Goal: Task Accomplishment & Management: Manage account settings

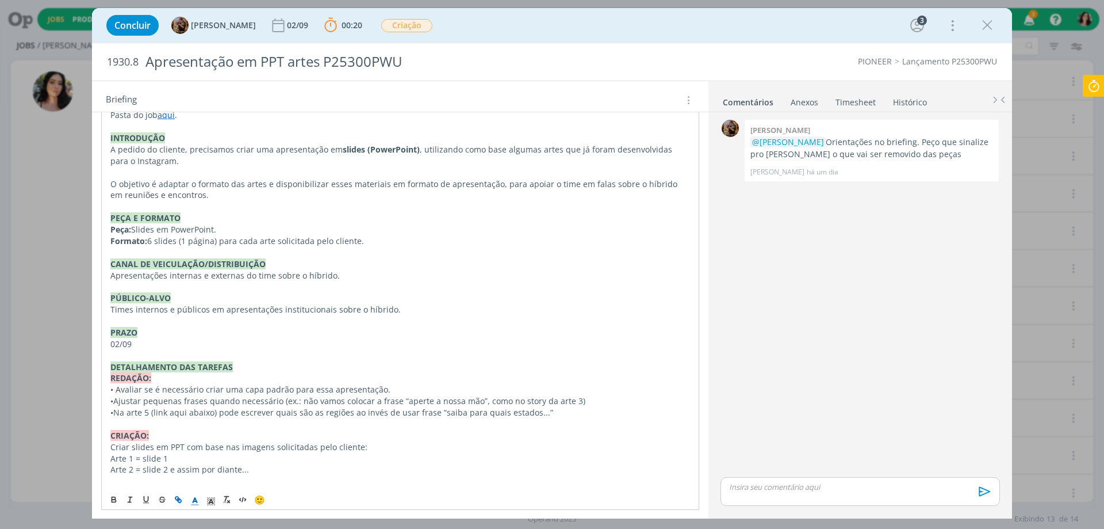
scroll to position [288, 0]
click at [1089, 94] on icon at bounding box center [1093, 86] width 21 height 22
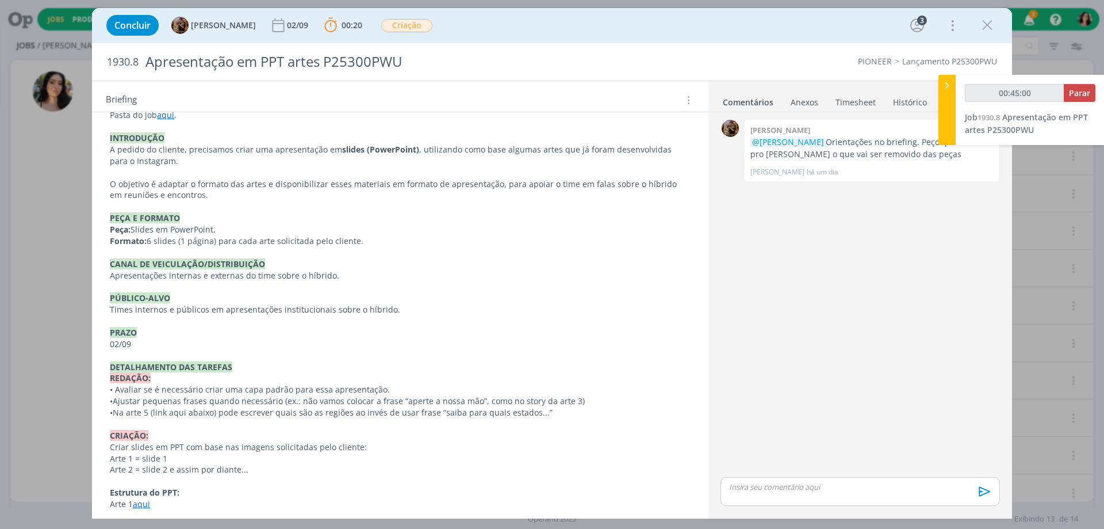
click at [691, 20] on div "Concluir [PERSON_NAME] [DATE] 00:20 Parar Apontar Data * [DATE] Horas * 00:00 T…" at bounding box center [552, 26] width 903 height 28
type input "00:45:31"
click at [953, 102] on div at bounding box center [947, 110] width 17 height 70
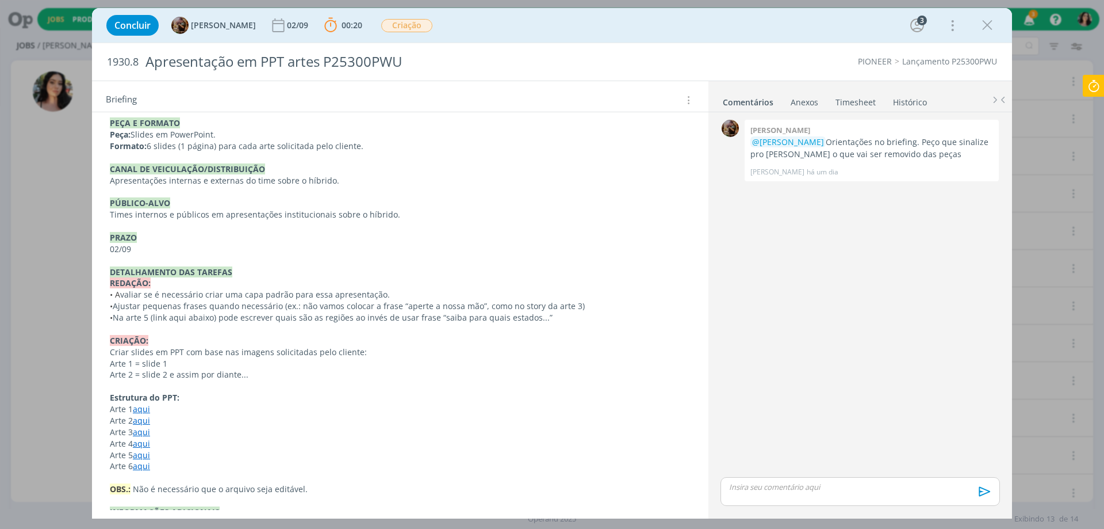
scroll to position [403, 0]
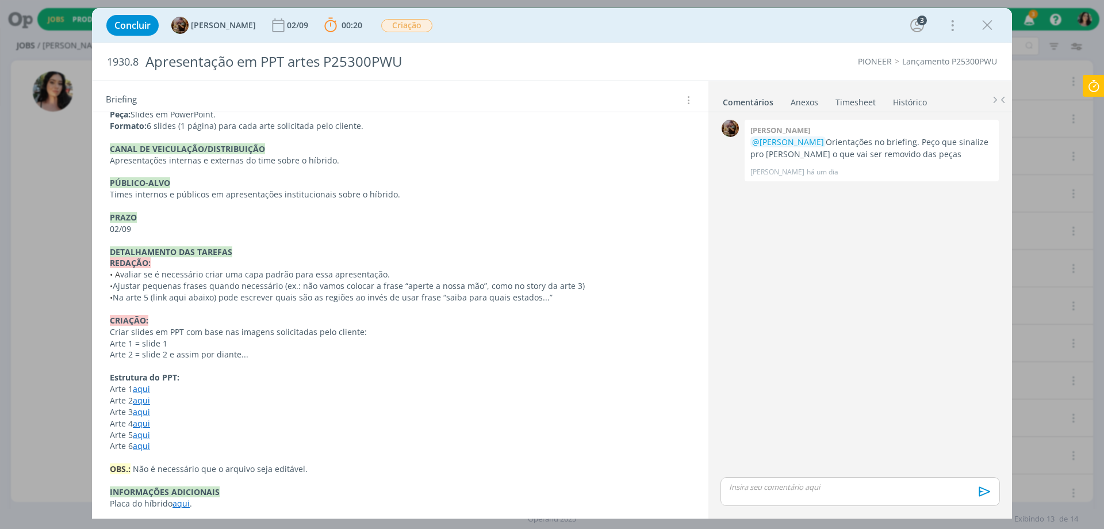
click at [143, 415] on link "aqui" at bounding box center [141, 411] width 17 height 11
click at [166, 430] on link "[URL][DOMAIN_NAME]" at bounding box center [184, 433] width 87 height 15
click at [1088, 83] on icon at bounding box center [1093, 86] width 21 height 22
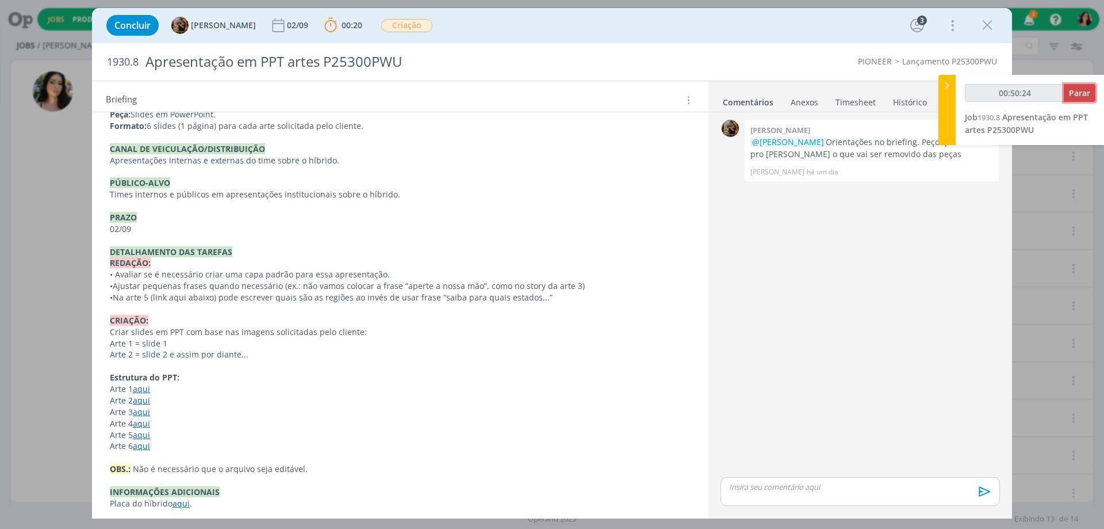
click at [1081, 91] on span "Parar" at bounding box center [1079, 92] width 21 height 11
type input "00:51:00"
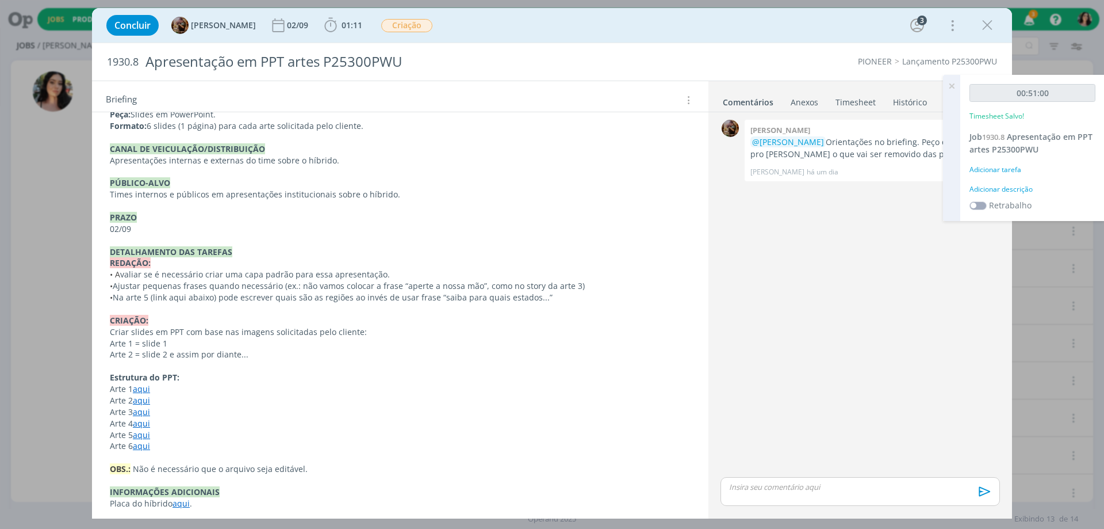
click at [1010, 189] on div "Adicionar descrição" at bounding box center [1033, 189] width 126 height 10
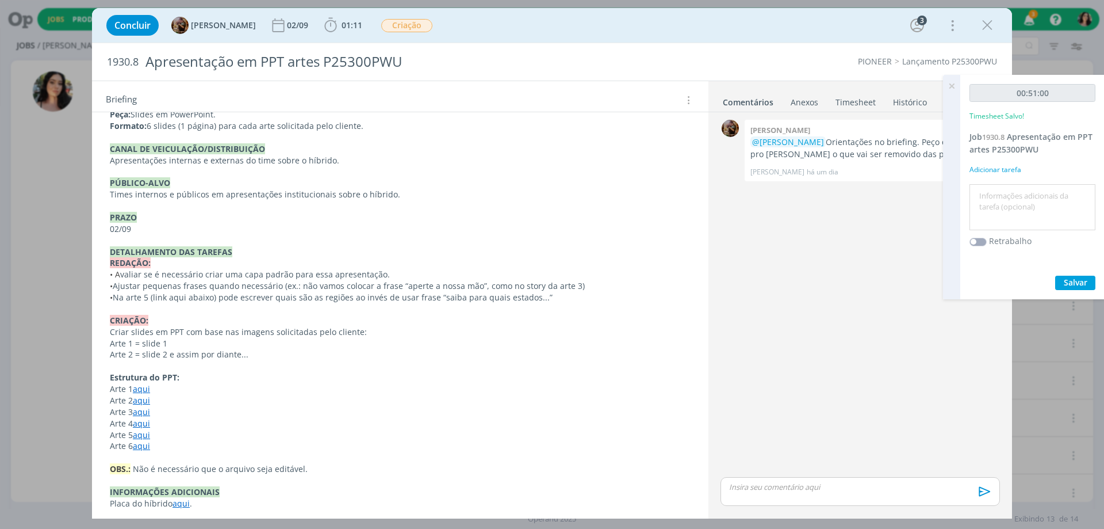
click at [1014, 213] on textarea at bounding box center [1033, 207] width 120 height 41
type textarea "D"
type textarea "r"
type textarea "Redação."
click at [1073, 283] on span "Salvar" at bounding box center [1076, 282] width 24 height 11
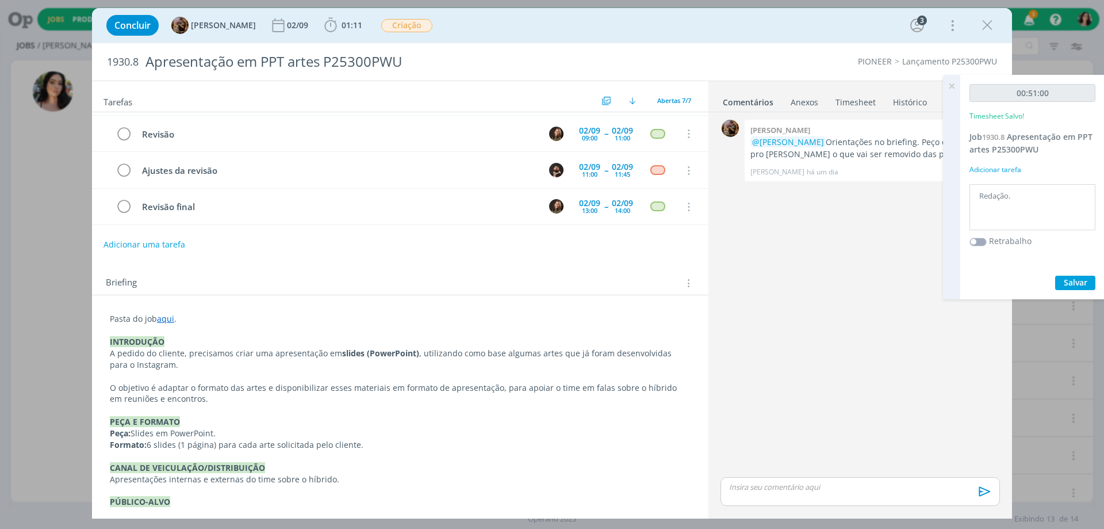
scroll to position [115, 0]
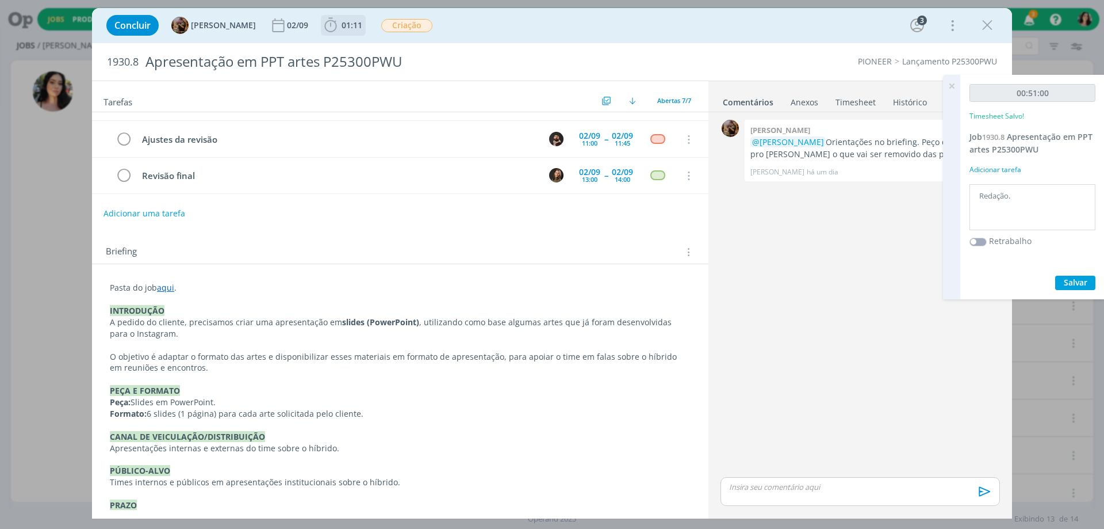
click at [361, 19] on span "01:11" at bounding box center [343, 25] width 43 height 17
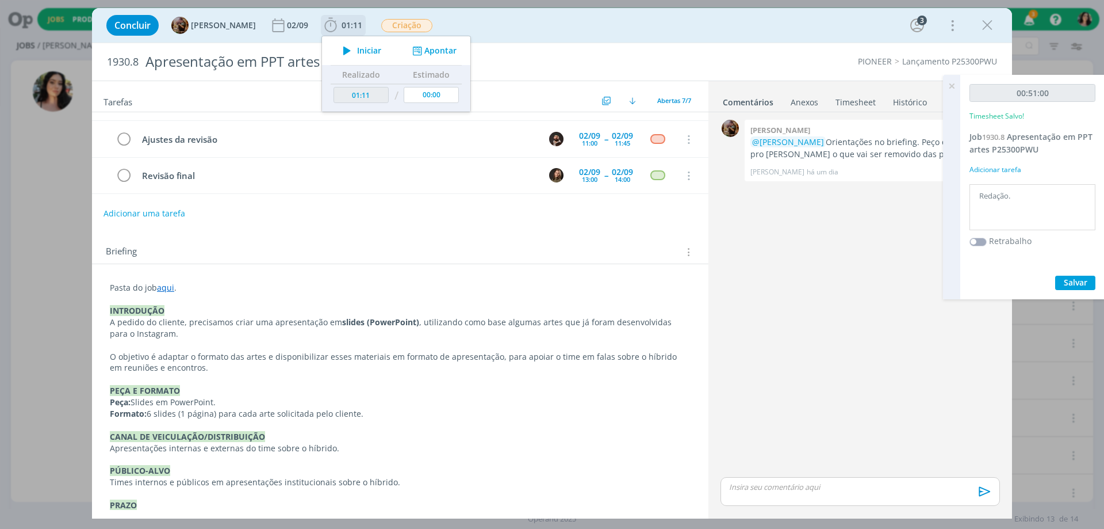
click at [368, 51] on span "Iniciar" at bounding box center [369, 51] width 24 height 8
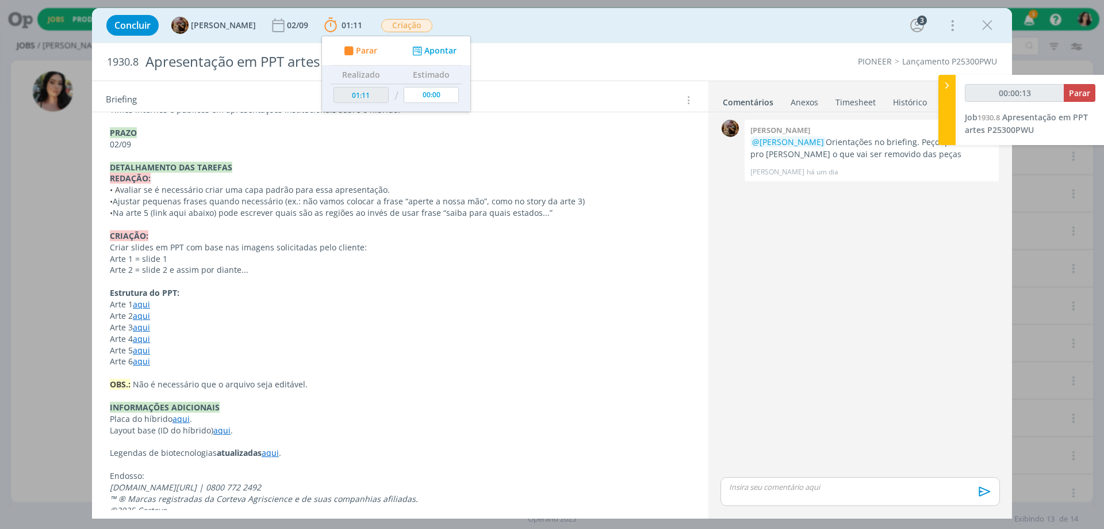
scroll to position [502, 0]
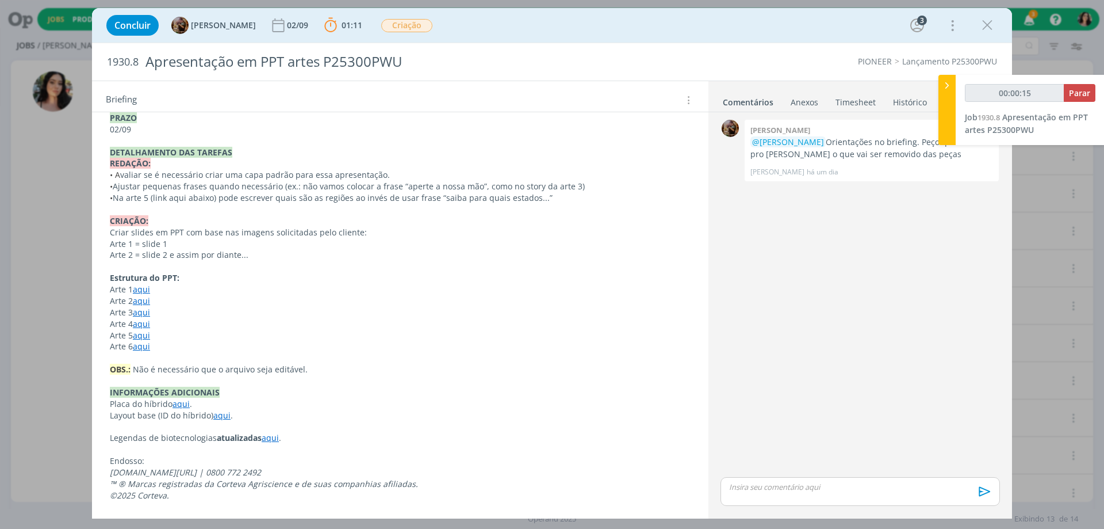
click at [141, 326] on link "aqui" at bounding box center [141, 323] width 17 height 11
click at [178, 346] on link "[URL][DOMAIN_NAME]" at bounding box center [184, 345] width 87 height 15
click at [281, 312] on p "Arte 3 aqui" at bounding box center [400, 313] width 580 height 12
click at [145, 323] on link "aqui" at bounding box center [141, 323] width 17 height 11
click at [167, 351] on link "[URL][DOMAIN_NAME]" at bounding box center [184, 345] width 87 height 15
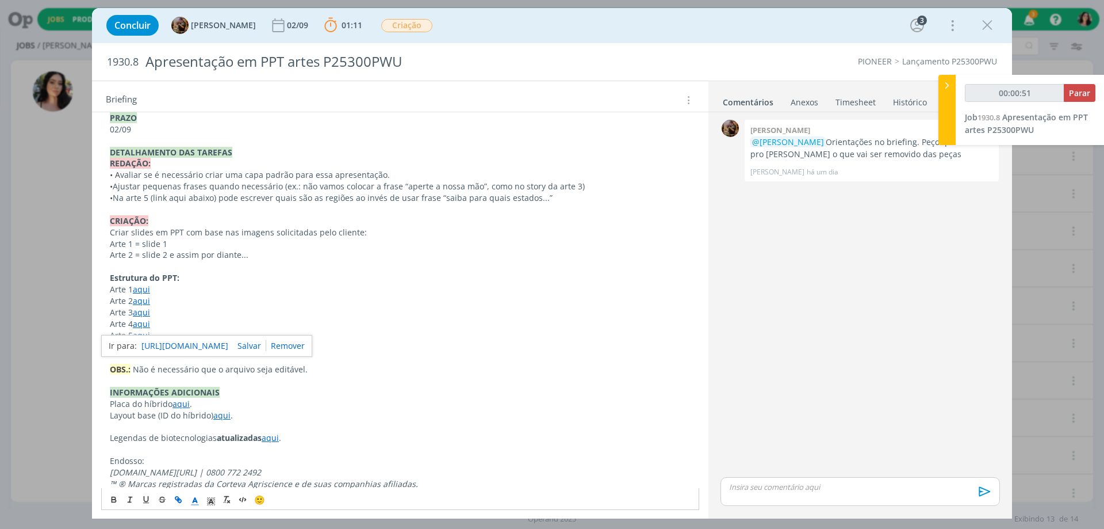
click at [213, 300] on p "Arte 2 aqui" at bounding box center [400, 301] width 581 height 12
click at [141, 336] on link "aqui" at bounding box center [141, 335] width 17 height 11
click at [163, 354] on link "[URL][DOMAIN_NAME]" at bounding box center [184, 357] width 87 height 15
click at [438, 372] on p "OBS.: Não é necessário que o arquivo seja editável." at bounding box center [400, 369] width 581 height 12
click at [144, 347] on link "aqui" at bounding box center [141, 345] width 17 height 11
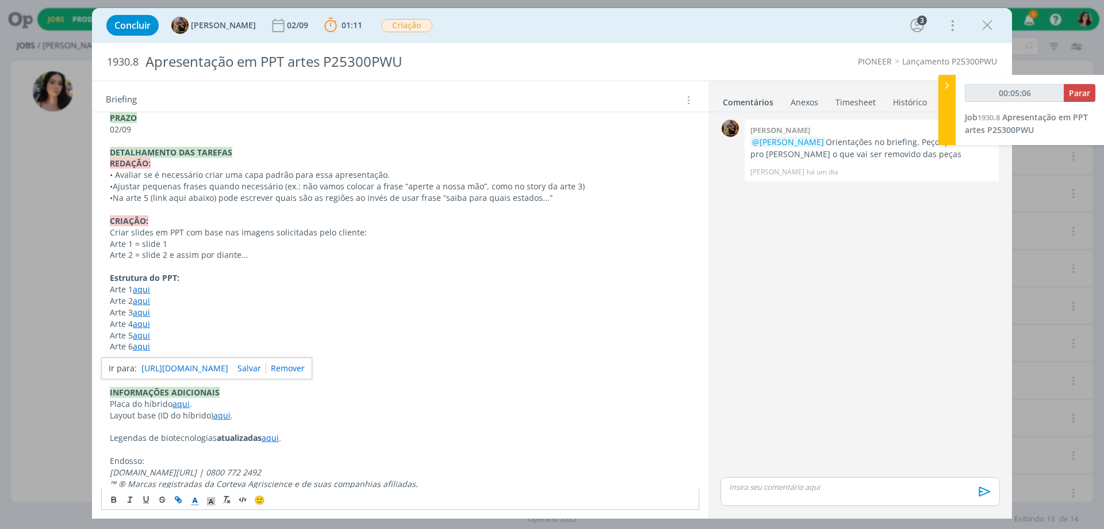
click at [169, 370] on link "[URL][DOMAIN_NAME]" at bounding box center [184, 368] width 87 height 15
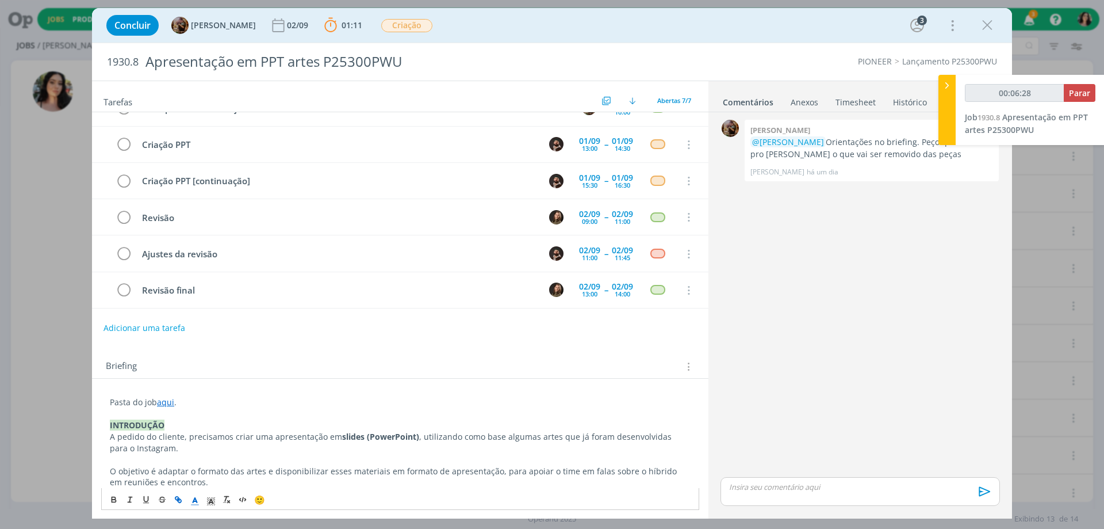
scroll to position [0, 0]
click at [171, 404] on link "aqui" at bounding box center [165, 402] width 17 height 11
click at [193, 420] on link "[URL][DOMAIN_NAME]" at bounding box center [184, 424] width 87 height 15
click at [760, 482] on p "dialog" at bounding box center [860, 486] width 261 height 10
type input "00:06:57"
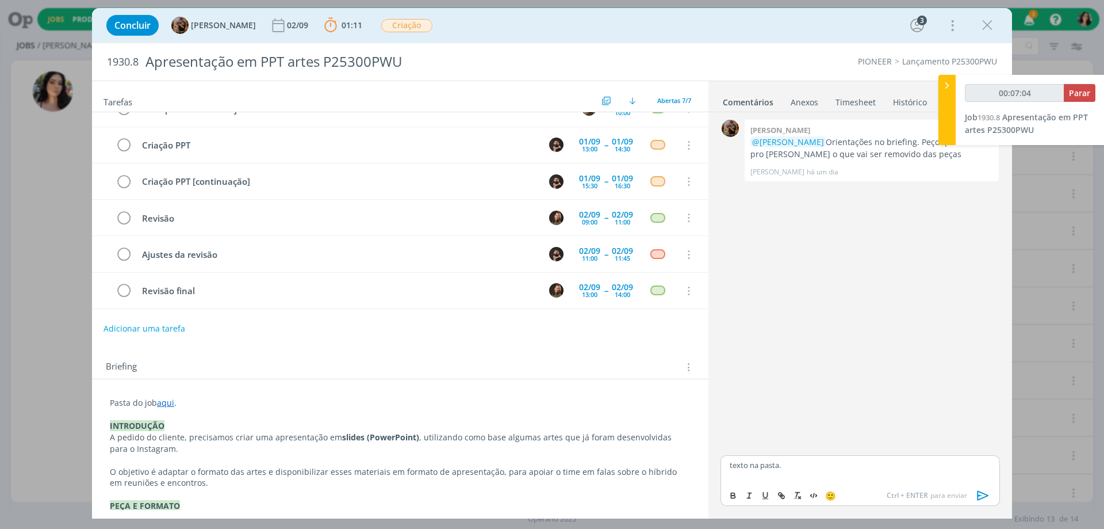
click at [771, 468] on p "texto na pasta." at bounding box center [860, 465] width 261 height 10
type input "00:07:05"
click at [784, 497] on icon "dialog" at bounding box center [782, 496] width 3 height 3
paste input "[URL][DOMAIN_NAME]"
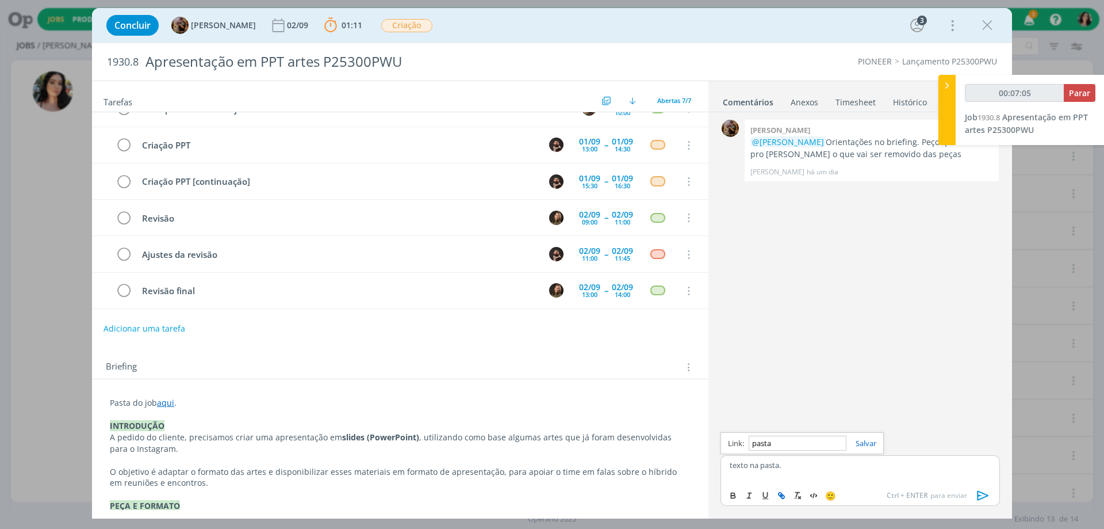
type input "[URL][DOMAIN_NAME]"
type input "00:07:06"
type input "[URL][DOMAIN_NAME]"
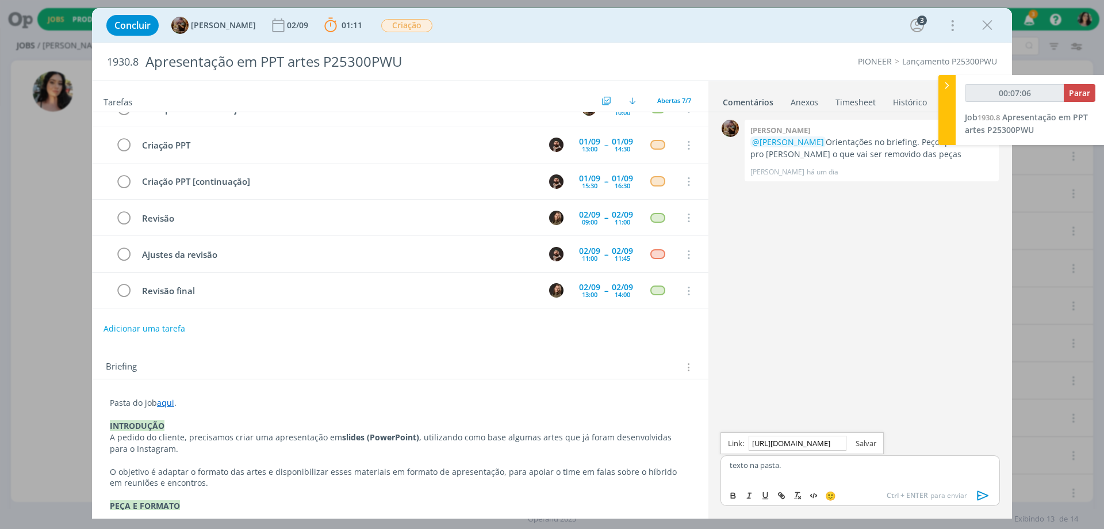
click at [874, 441] on link "dialog" at bounding box center [862, 443] width 30 height 10
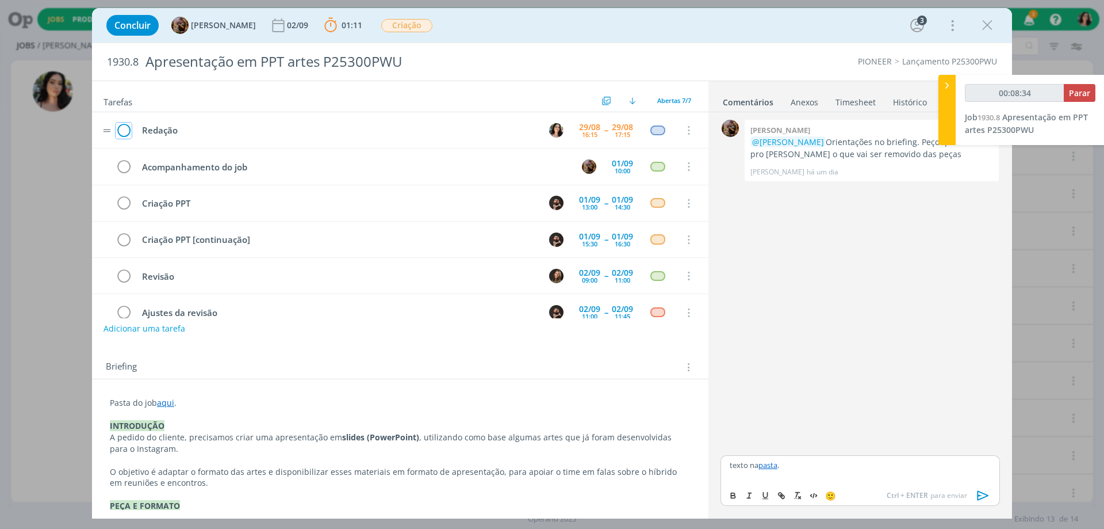
click at [120, 136] on icon "dialog" at bounding box center [124, 130] width 16 height 17
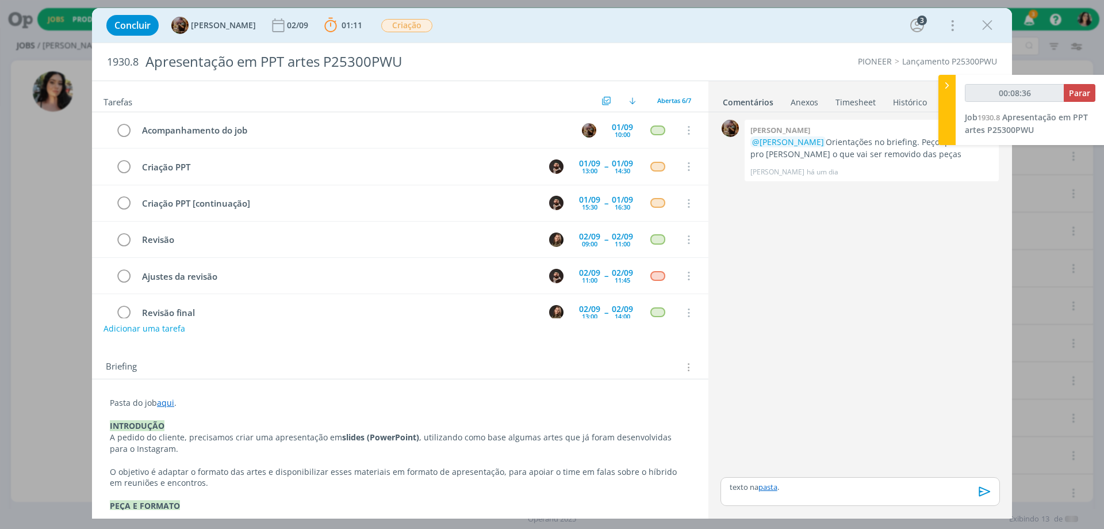
click at [982, 490] on icon "dialog" at bounding box center [985, 491] width 17 height 17
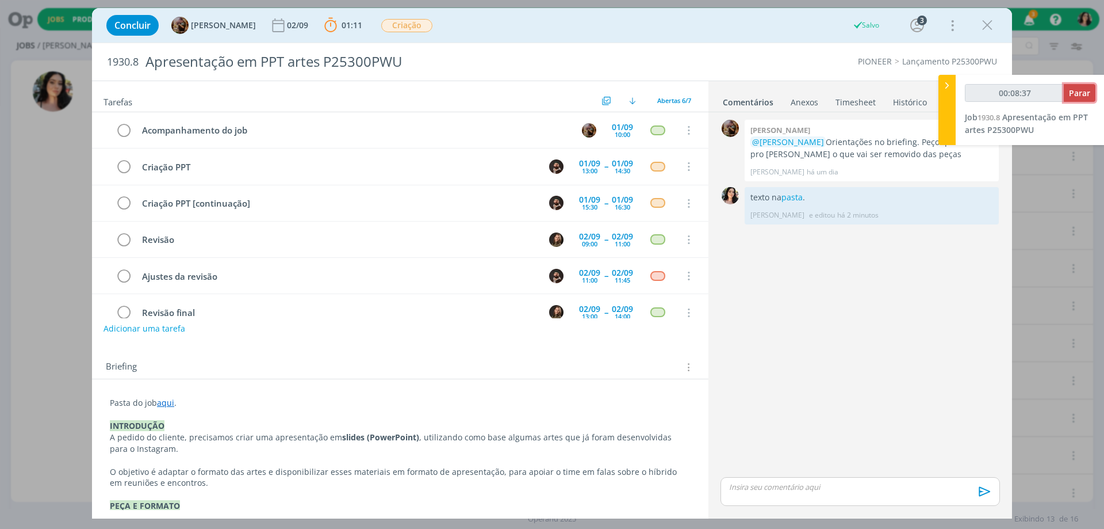
click at [1084, 93] on span "Parar" at bounding box center [1079, 92] width 21 height 11
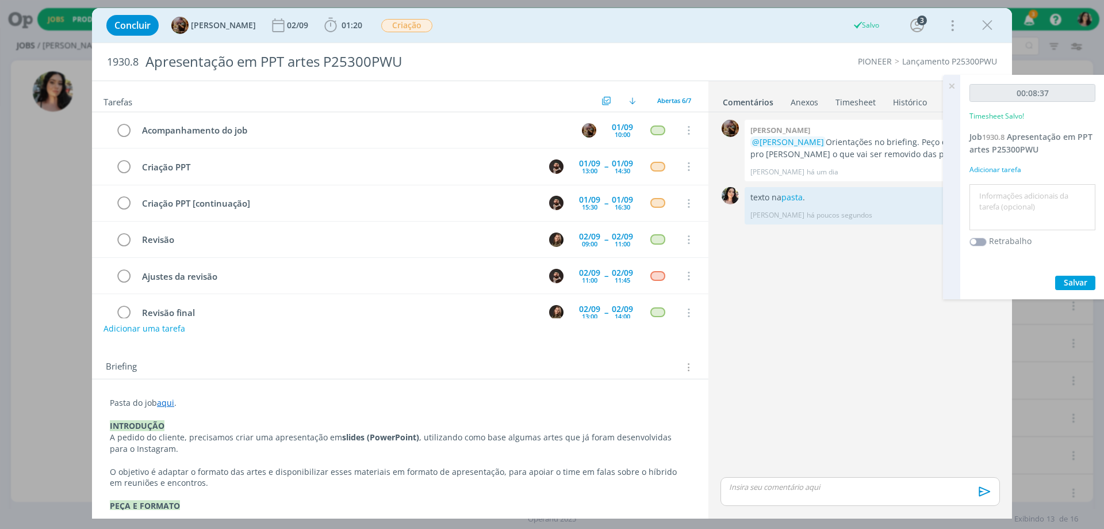
type input "00:09:00"
click at [1012, 210] on textarea at bounding box center [1033, 207] width 120 height 41
type textarea "Redação."
click at [1063, 281] on button "Salvar" at bounding box center [1075, 282] width 40 height 14
click at [951, 89] on icon at bounding box center [951, 86] width 21 height 22
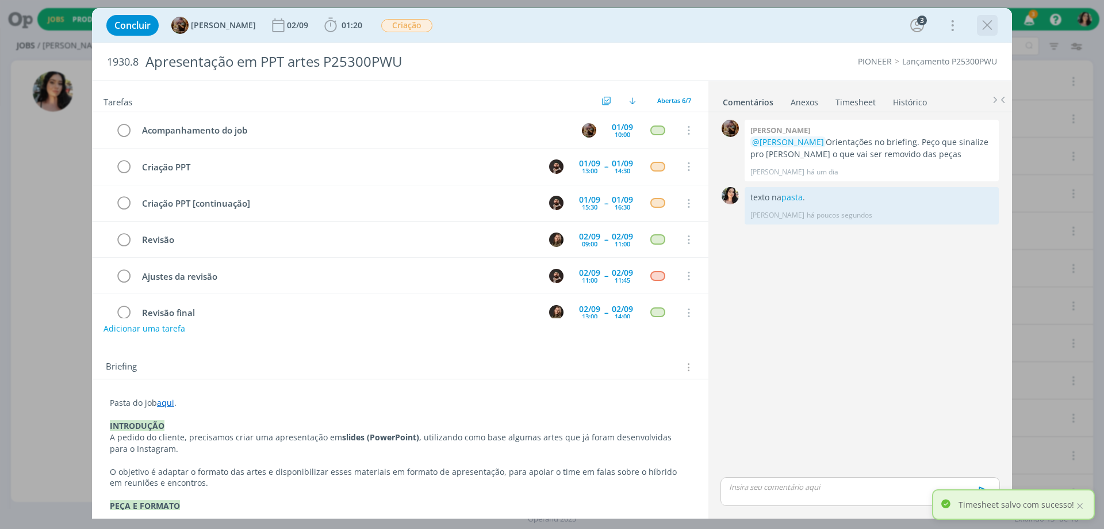
click at [993, 30] on icon "dialog" at bounding box center [987, 25] width 17 height 17
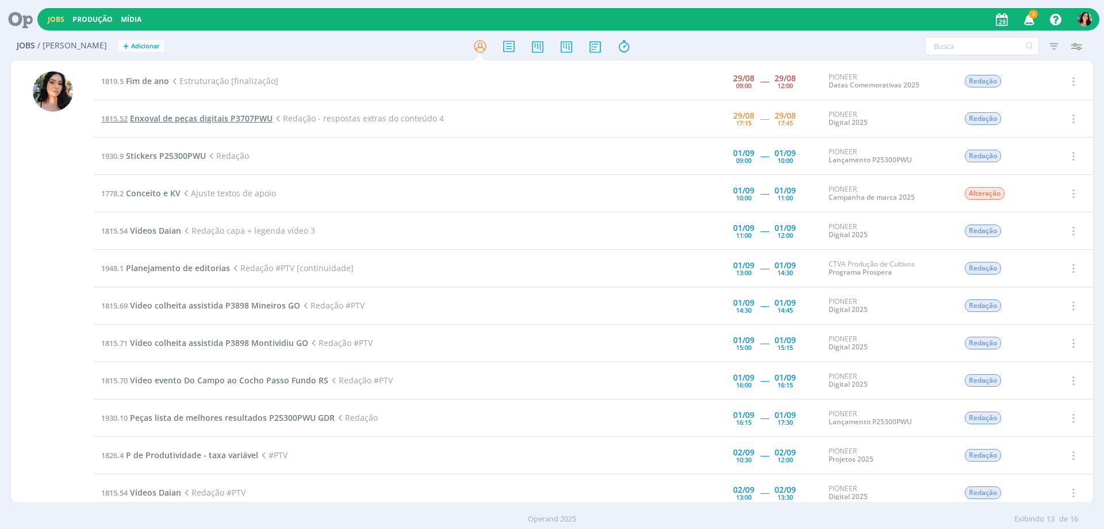
click at [242, 117] on span "Enxoval de peças digitais P3707PWU" at bounding box center [201, 118] width 143 height 11
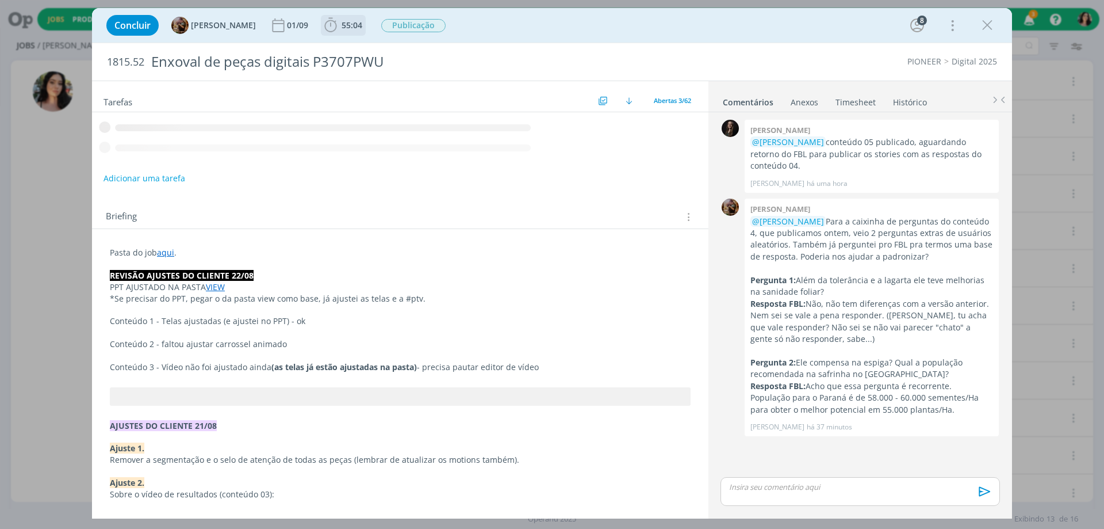
click at [362, 22] on span "55:04" at bounding box center [352, 25] width 21 height 11
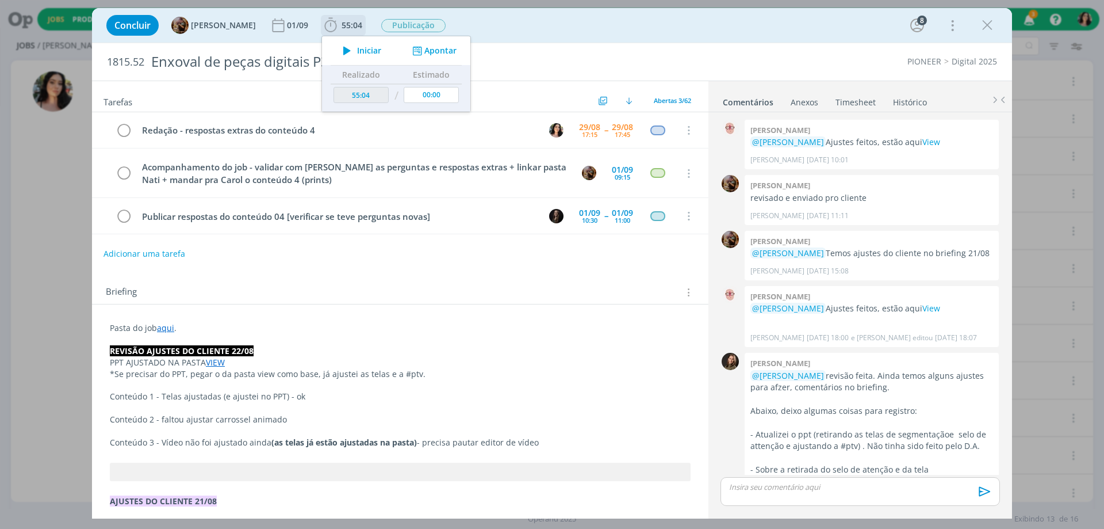
scroll to position [1466, 0]
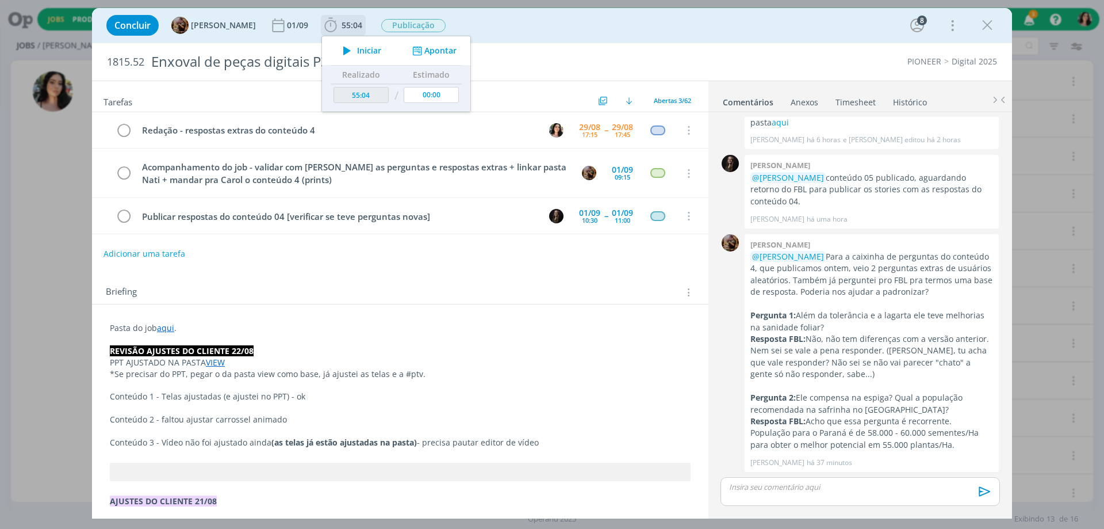
click at [371, 43] on button "Iniciar" at bounding box center [358, 51] width 45 height 16
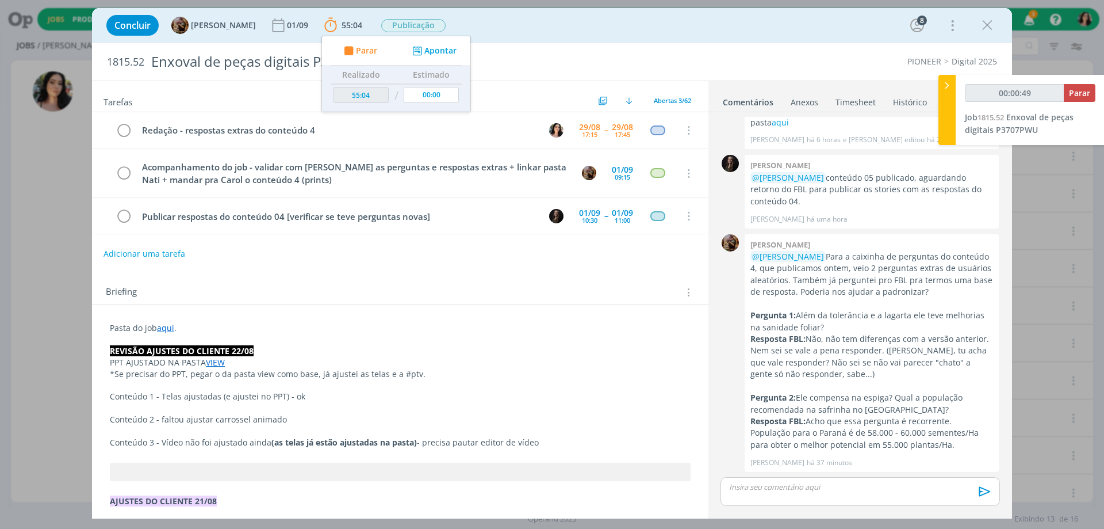
drag, startPoint x: 545, startPoint y: 21, endPoint x: 557, endPoint y: 19, distance: 11.6
click at [552, 23] on div "Concluir [PERSON_NAME] 01/09 55:04 Parar Apontar Data * [DATE] Horas * 00:00 Ta…" at bounding box center [552, 26] width 903 height 28
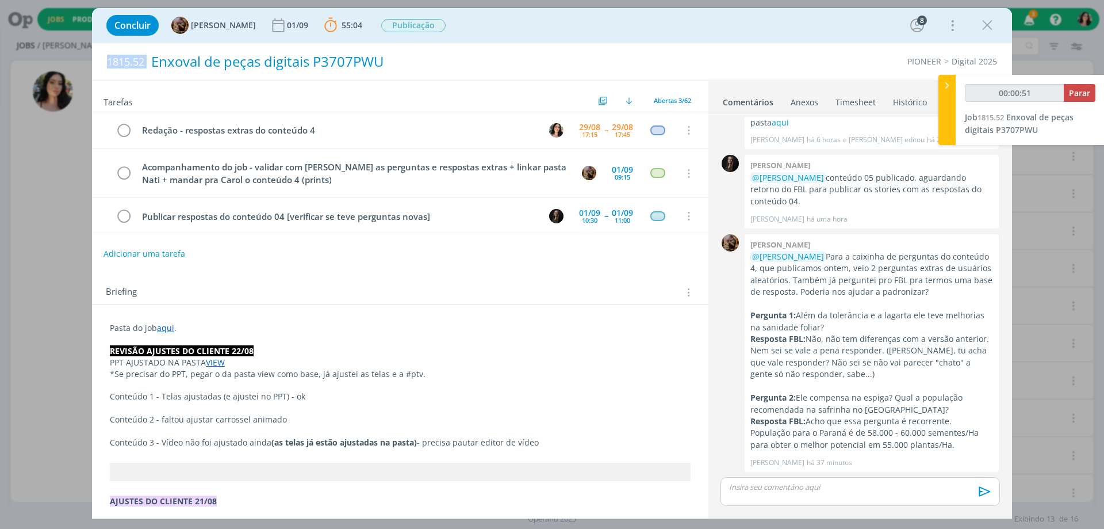
drag, startPoint x: 108, startPoint y: 61, endPoint x: 164, endPoint y: 67, distance: 56.1
click at [164, 67] on h2 "1815.52 Enxoval de peças digitais P3707PWU" at bounding box center [364, 61] width 515 height 37
copy span "1815.52"
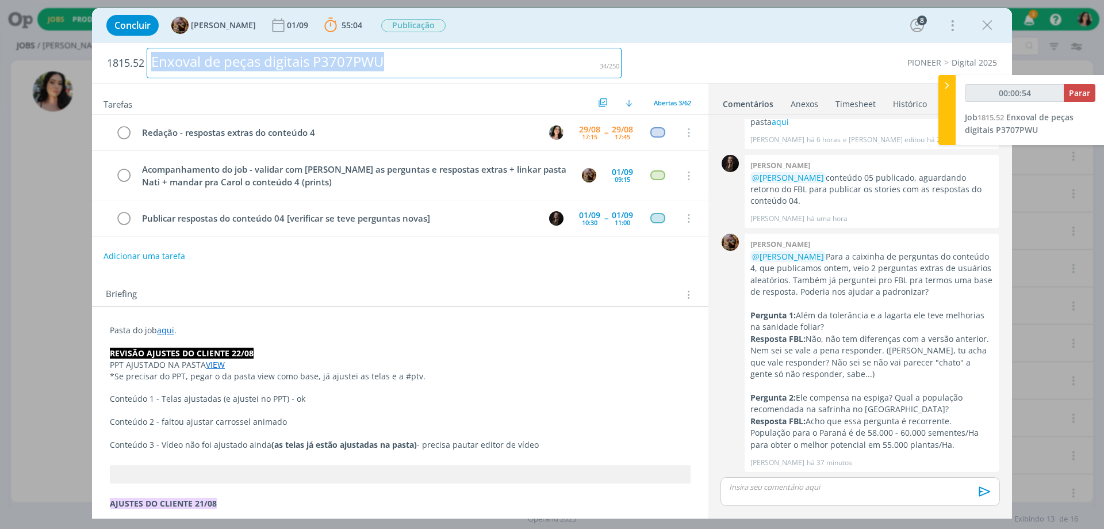
drag, startPoint x: 273, startPoint y: 76, endPoint x: 108, endPoint y: 95, distance: 166.1
click at [108, 95] on div "1815.52 Enxoval de peças digitais P3707PWU PIONEER Digital 2025 Tarefas Usar Jo…" at bounding box center [552, 280] width 920 height 475
copy div "Enxoval de peças digitais P3707PWU"
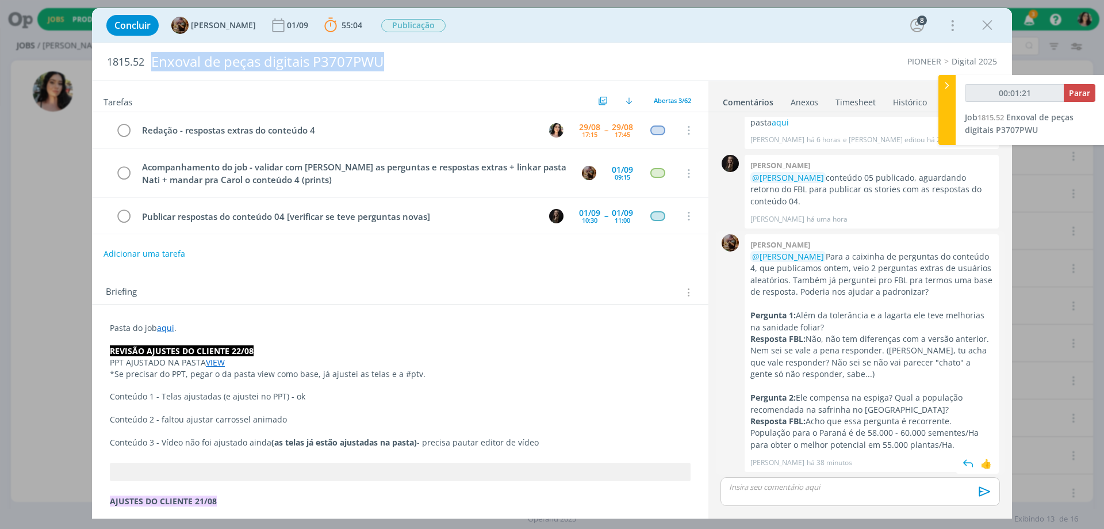
drag, startPoint x: 751, startPoint y: 313, endPoint x: 925, endPoint y: 450, distance: 221.6
click at [925, 450] on div "@[PERSON_NAME] Para a caixinha de perguntas do conteúdo 4, que publicamos ontem…" at bounding box center [872, 351] width 243 height 200
copy div "Pergunta 1: Além da tolerância e a lagarta ele teve melhorias na sanidade folia…"
click at [165, 328] on link "aqui" at bounding box center [165, 327] width 17 height 11
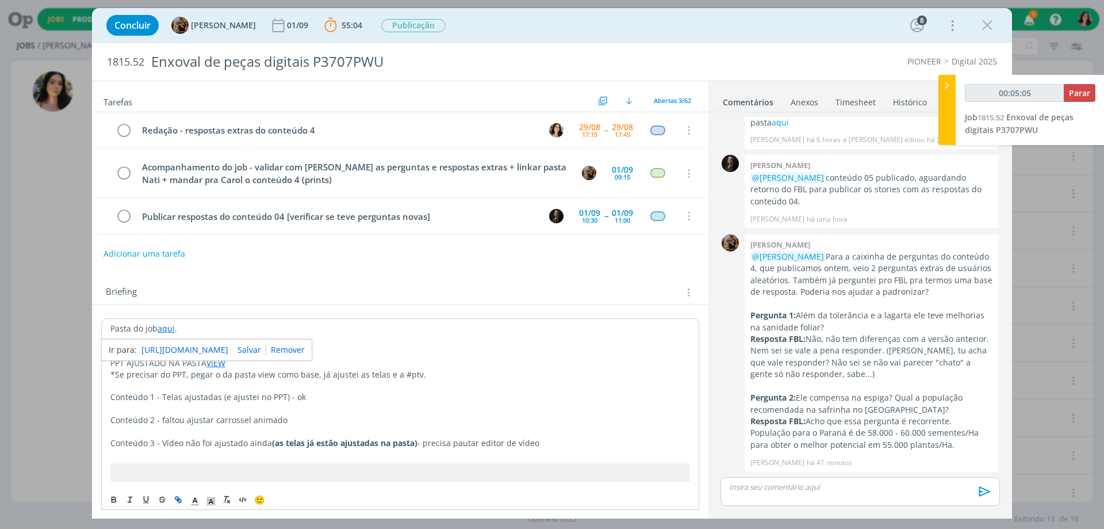
click at [180, 351] on link "[URL][DOMAIN_NAME]" at bounding box center [184, 349] width 87 height 15
click at [790, 487] on p "dialog" at bounding box center [860, 486] width 261 height 10
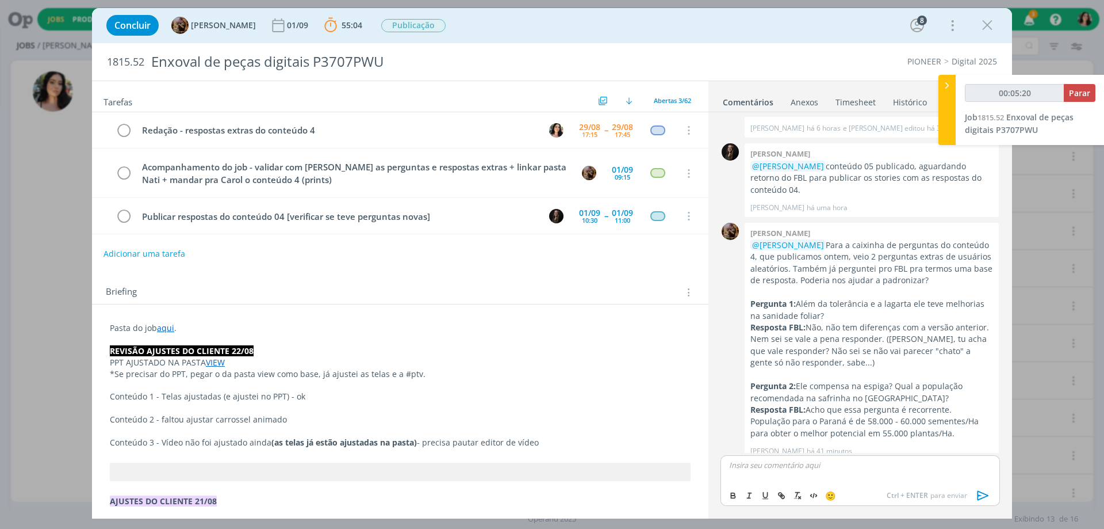
scroll to position [1488, 0]
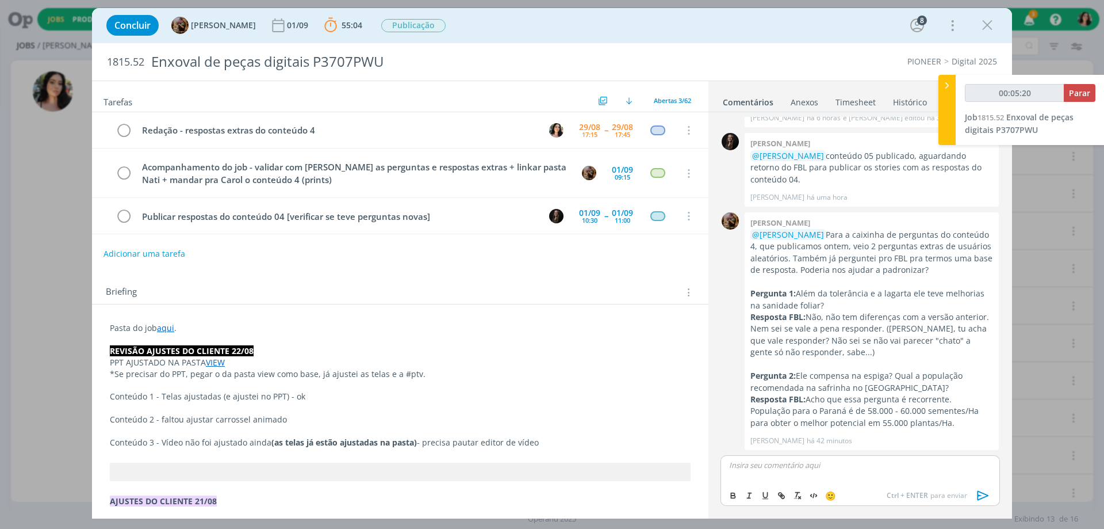
type input "00:05:21"
click at [803, 494] on li "[PERSON_NAME]" at bounding box center [783, 502] width 106 height 21
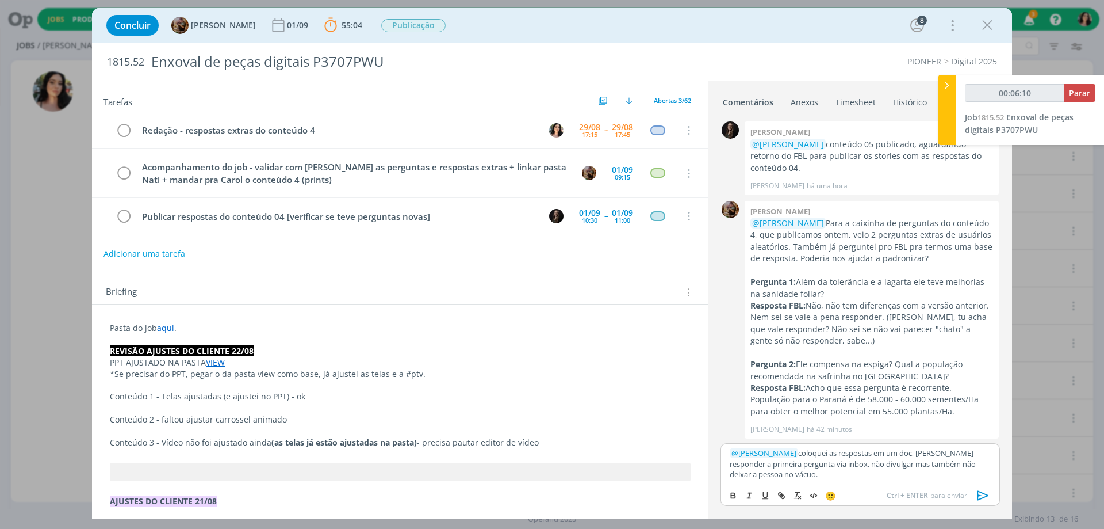
click at [917, 453] on p "﻿ @ [PERSON_NAME] ﻿ coloquei as respostas em um doc, [PERSON_NAME] responder a …" at bounding box center [860, 463] width 261 height 32
click at [917, 454] on p "﻿ @ [PERSON_NAME] ﻿ coloquei as respostas em um doc, [PERSON_NAME] responder a …" at bounding box center [860, 463] width 261 height 32
type input "00:06:11"
click at [779, 493] on icon "dialog" at bounding box center [781, 495] width 9 height 9
type input "doc"
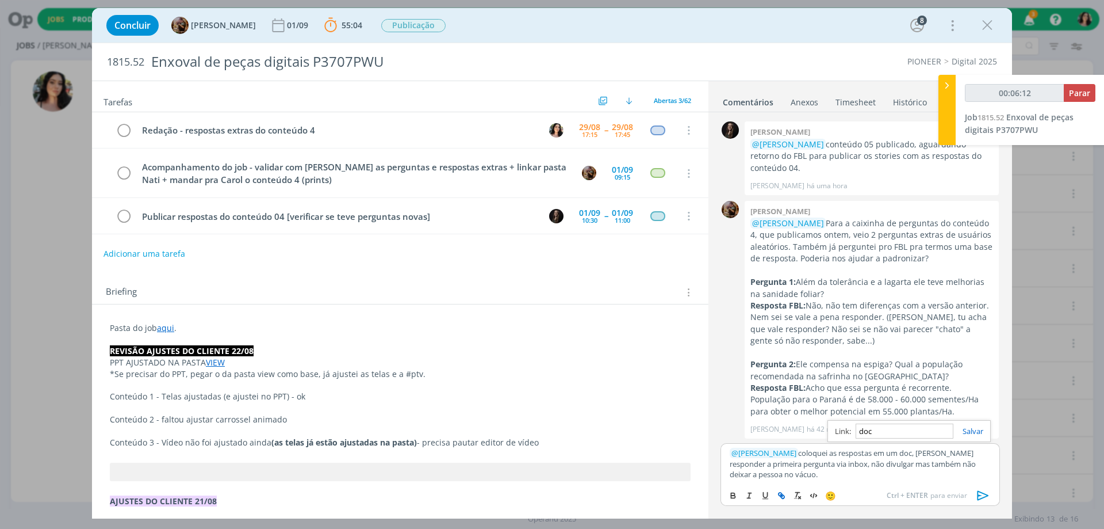
type input "00:06:13"
paste input "[URL][DOMAIN_NAME]"
type input "[URL][DOMAIN_NAME]"
type input "00:06:15"
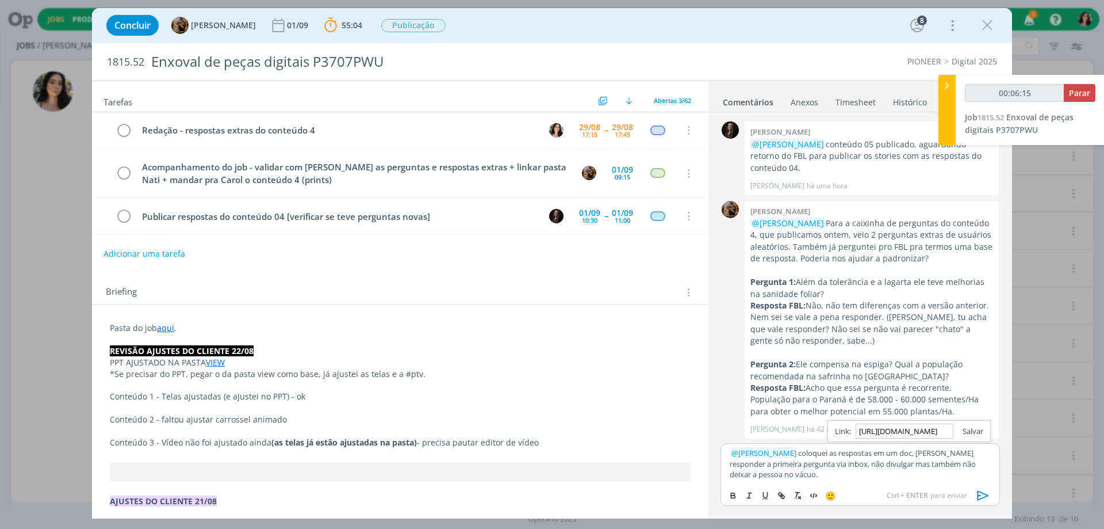
type input "[URL][DOMAIN_NAME]"
click at [974, 427] on link "dialog" at bounding box center [969, 431] width 30 height 10
click at [860, 472] on p "﻿ @ [PERSON_NAME] ﻿ coloquei as respostas em um doc , [PERSON_NAME] responder a…" at bounding box center [860, 463] width 261 height 32
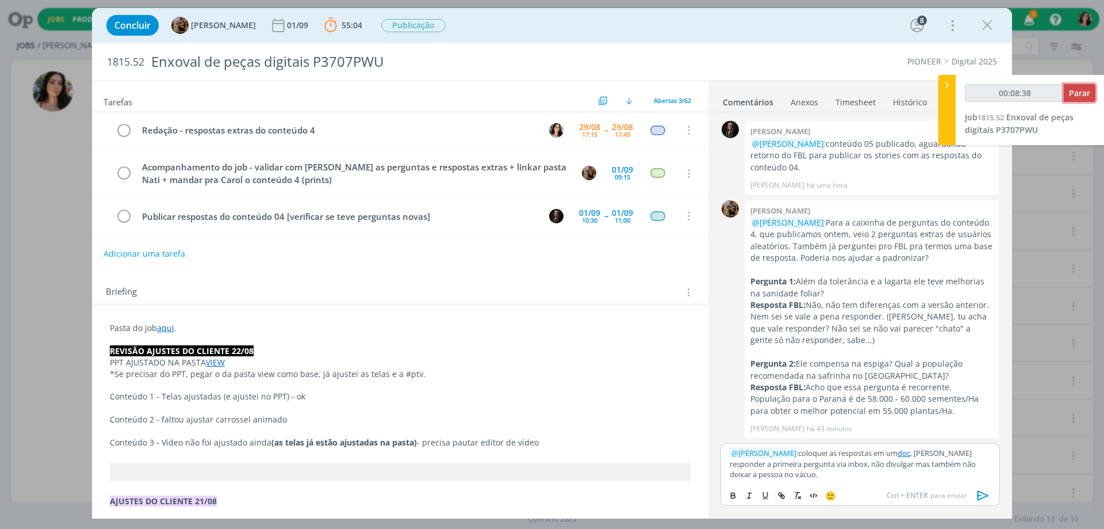
type input "00:08:39"
click at [1075, 89] on span "Parar" at bounding box center [1079, 92] width 21 height 11
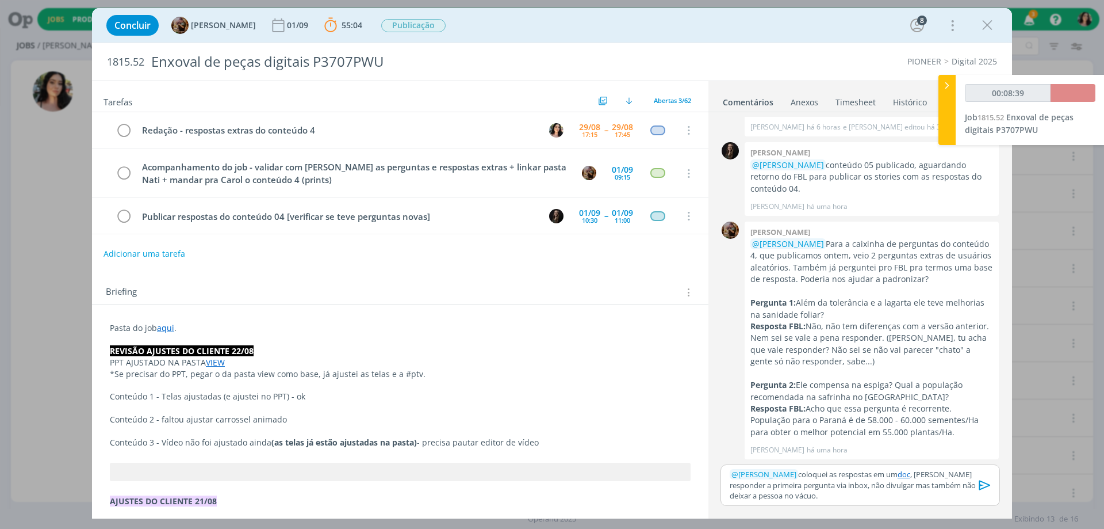
scroll to position [1479, 0]
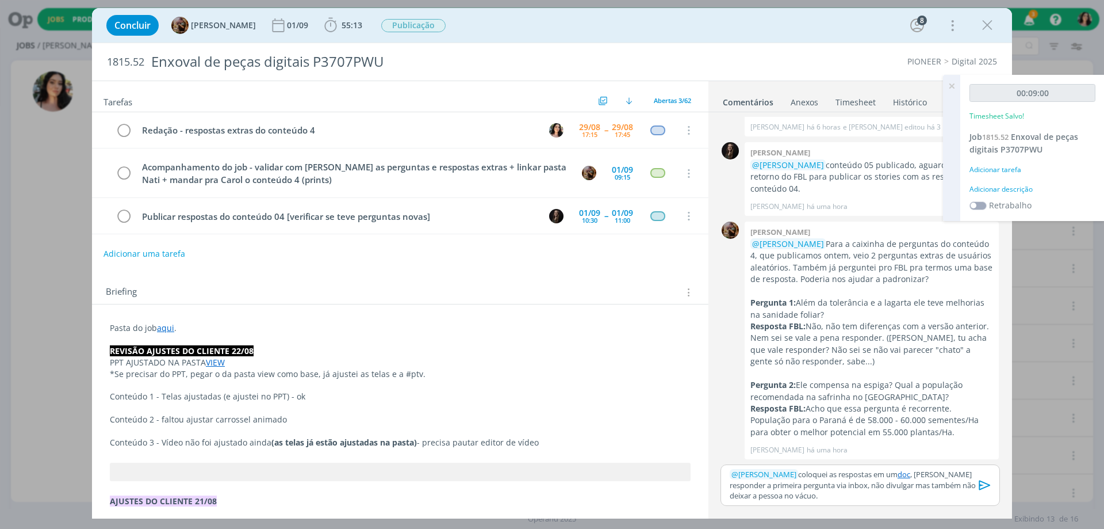
click at [1011, 194] on div "00:09:00 Timesheet Salvo! Job 1815.52 Enxoval de peças digitais P3707PWU Adicio…" at bounding box center [1032, 148] width 144 height 146
click at [1010, 190] on div "Adicionar descrição" at bounding box center [1033, 189] width 126 height 10
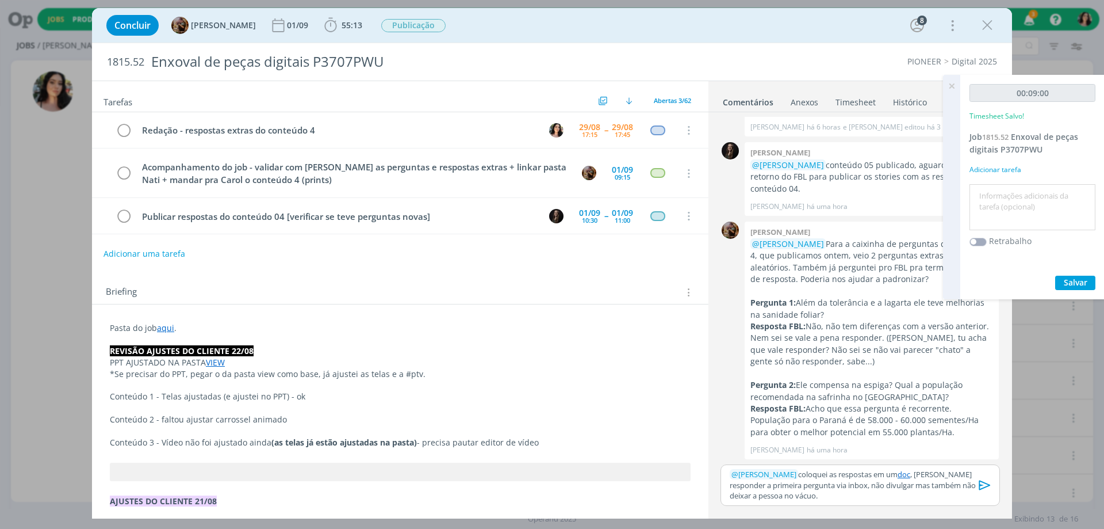
click at [1016, 197] on textarea at bounding box center [1033, 207] width 120 height 41
type textarea "Redação."
click at [1066, 283] on span "Salvar" at bounding box center [1076, 282] width 24 height 11
click at [910, 472] on link "doc" at bounding box center [904, 474] width 13 height 10
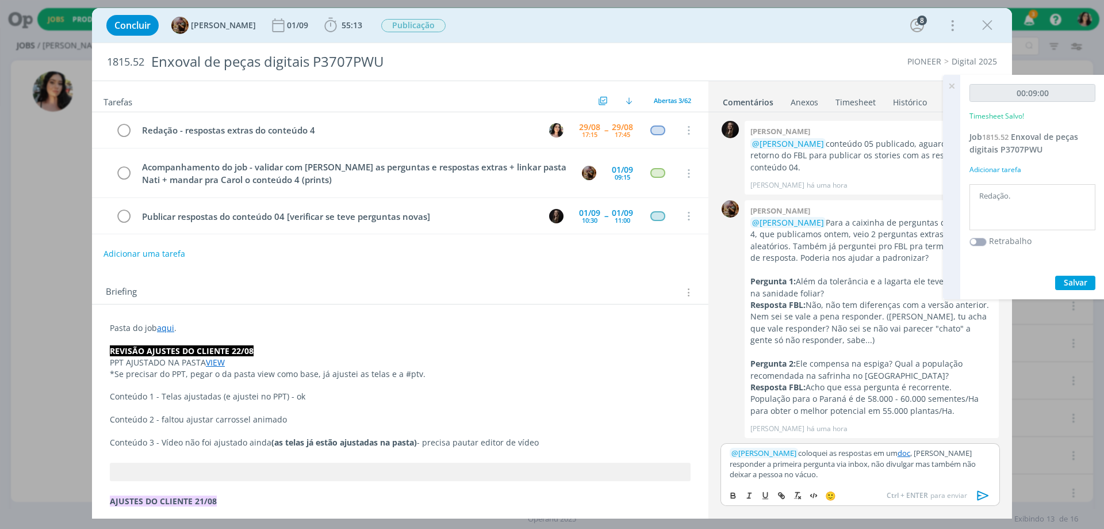
click at [889, 44] on div "1815.52 Enxoval de peças digitais P3707PWU PIONEER Digital 2025" at bounding box center [552, 61] width 920 height 37
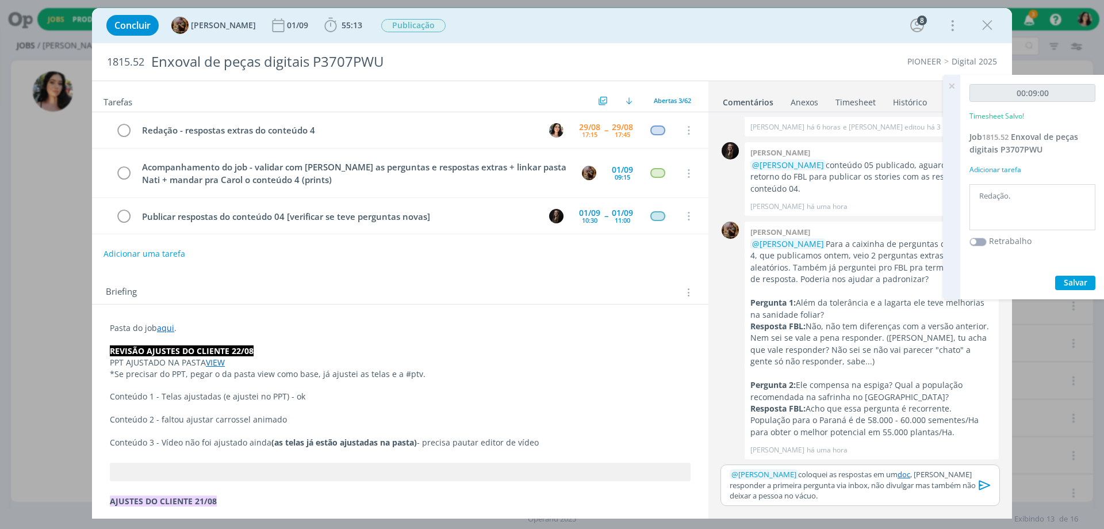
scroll to position [1479, 0]
click at [983, 483] on icon "dialog" at bounding box center [985, 484] width 17 height 17
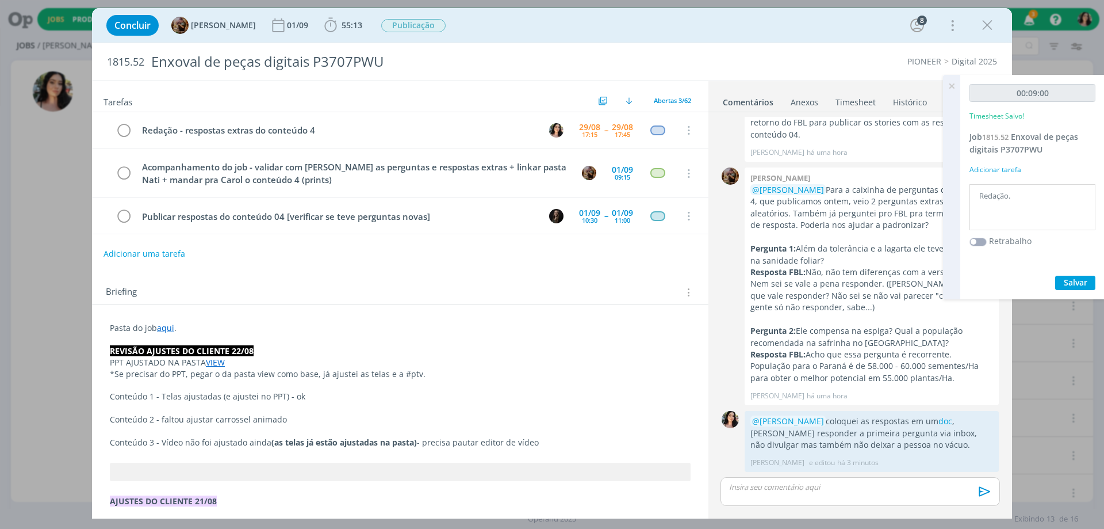
scroll to position [1533, 0]
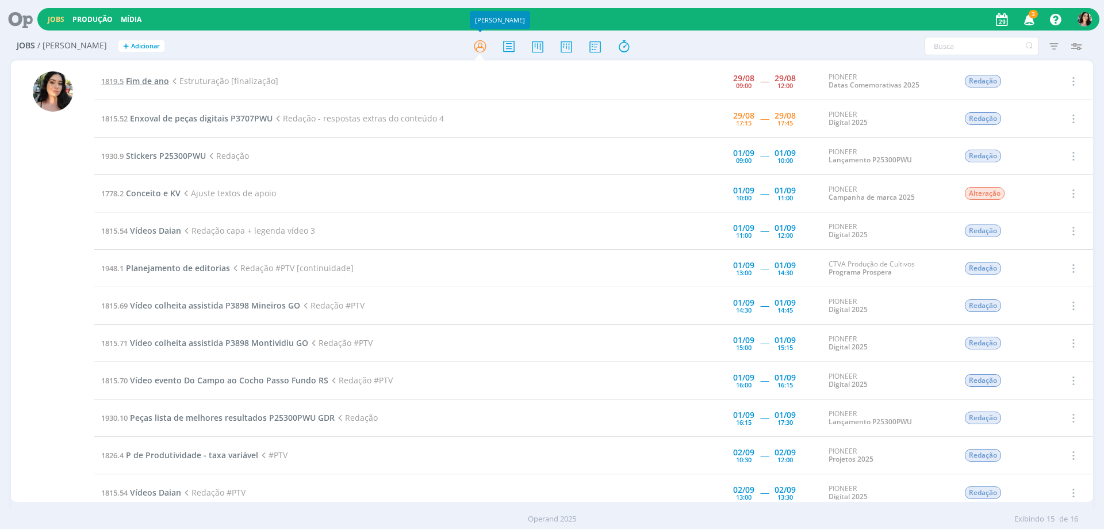
click at [158, 79] on span "Fim de ano" at bounding box center [147, 80] width 43 height 11
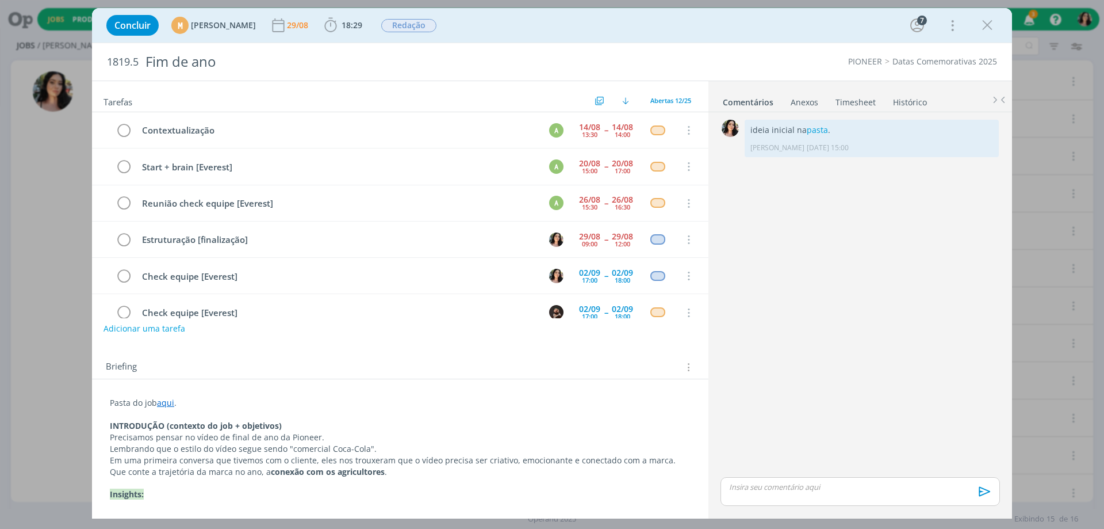
scroll to position [73, 0]
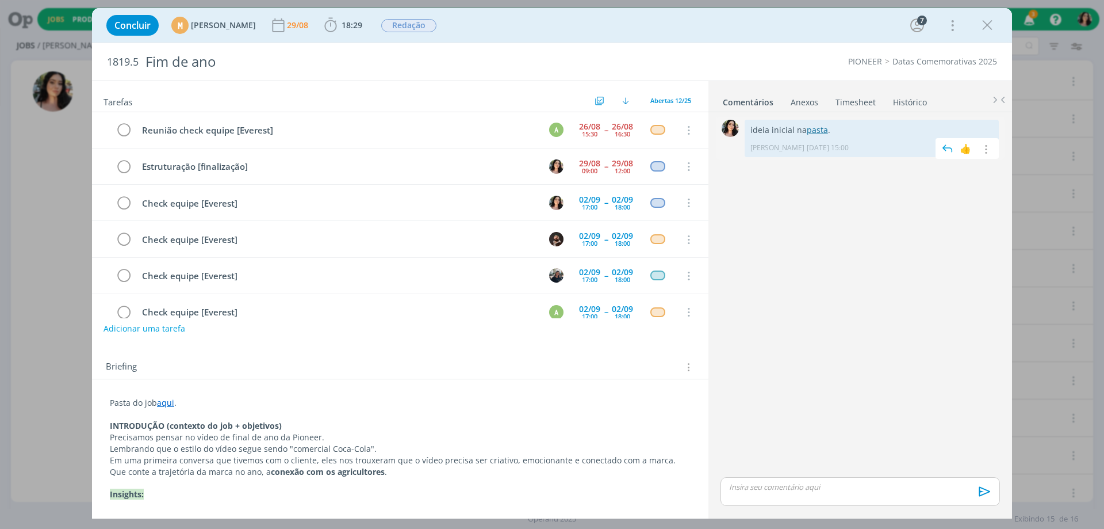
click at [819, 127] on link "pasta" at bounding box center [817, 129] width 21 height 11
click at [362, 23] on span "18:29" at bounding box center [352, 25] width 21 height 11
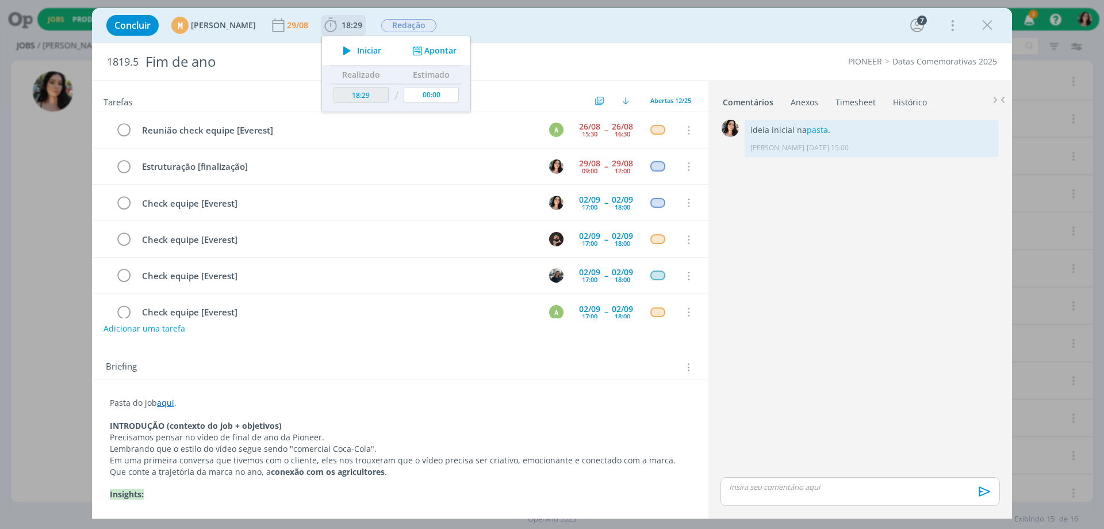
click at [457, 45] on button "Apontar" at bounding box center [433, 51] width 48 height 12
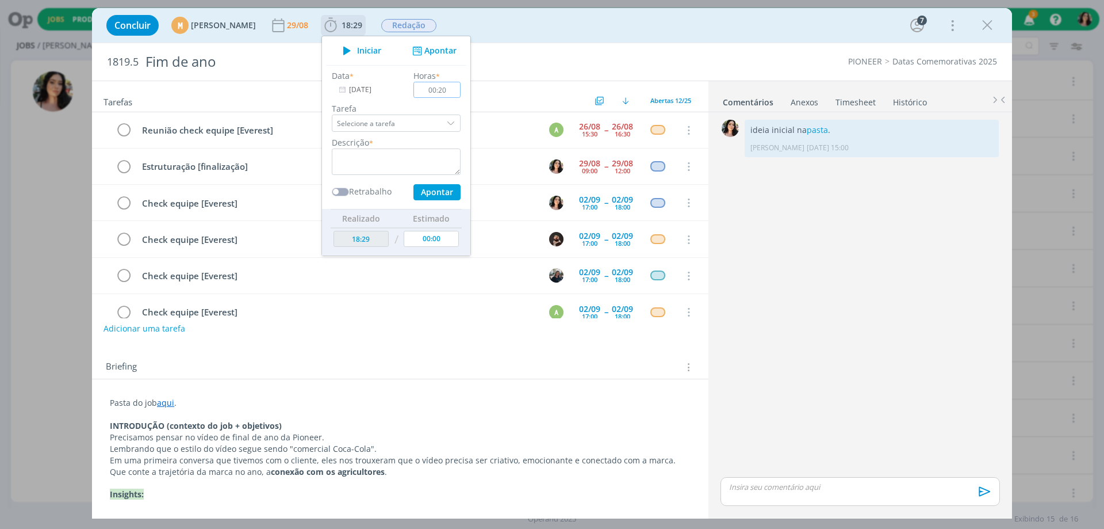
type input "00:20"
click at [390, 160] on textarea "dialog" at bounding box center [396, 161] width 129 height 26
type textarea "Conversa e ajustes com equipe"
click at [461, 87] on input "00:20" at bounding box center [437, 90] width 47 height 16
type input "00:25"
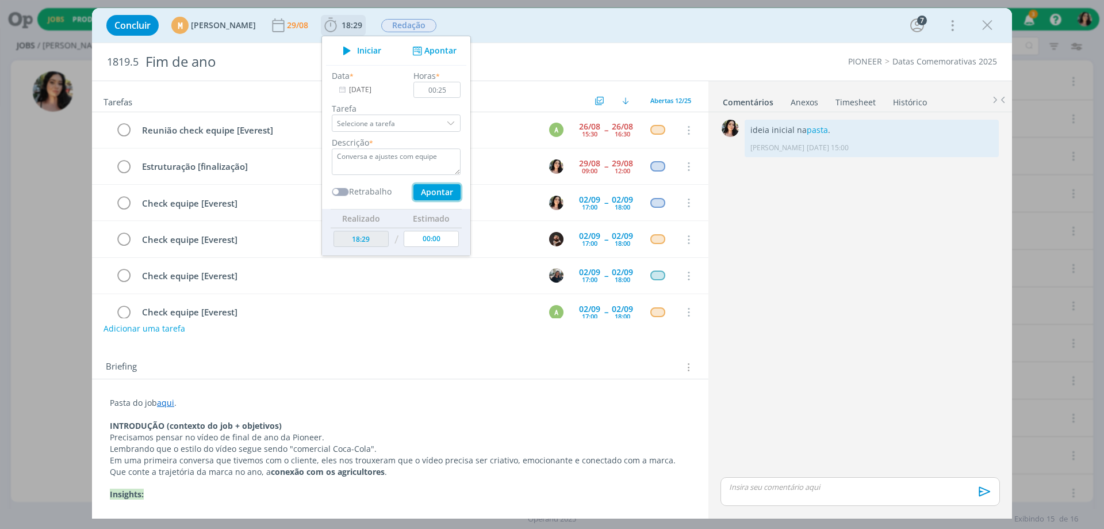
click at [461, 193] on button "Apontar" at bounding box center [437, 192] width 47 height 16
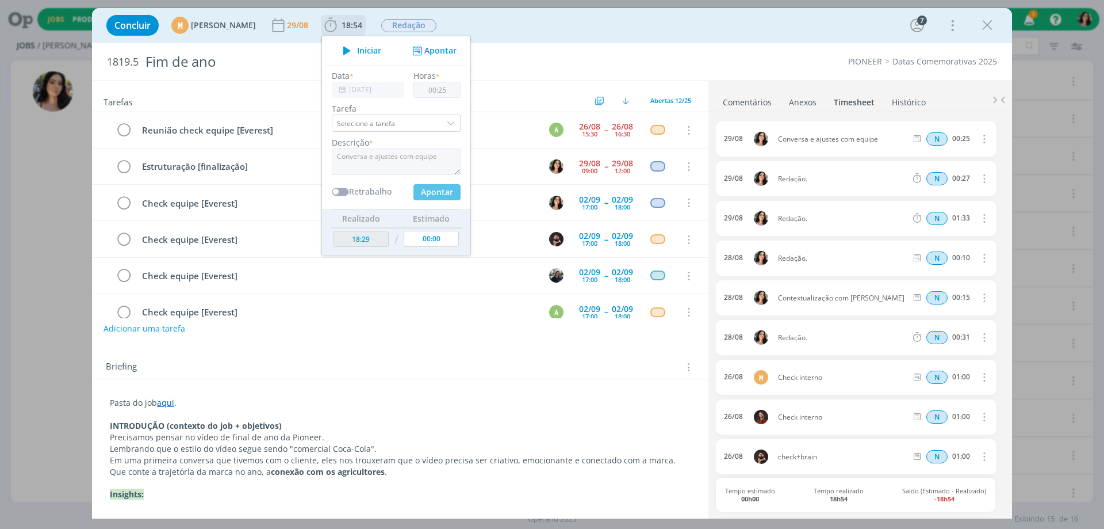
type input "18:54"
type input "00:00"
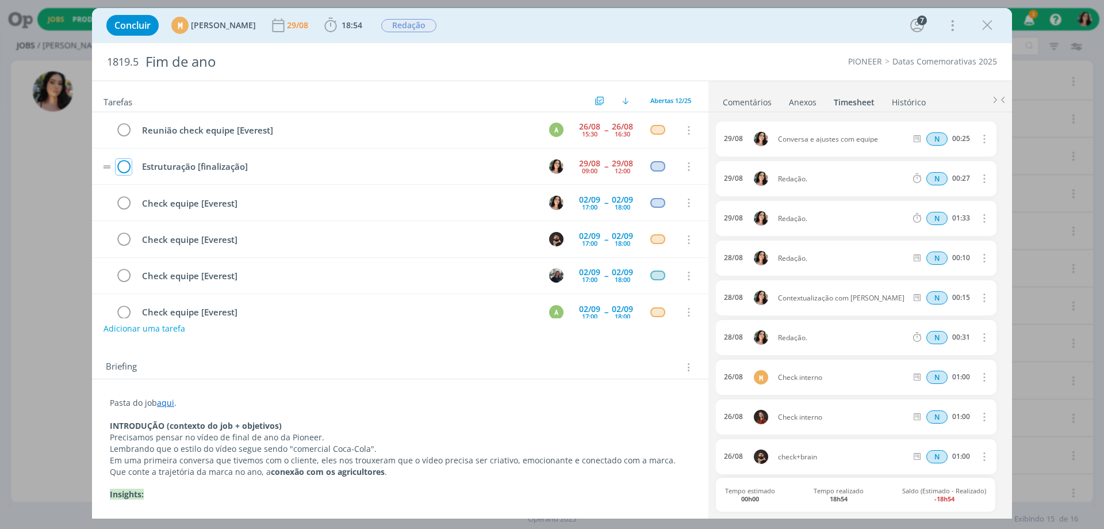
click at [122, 167] on icon "dialog" at bounding box center [124, 166] width 16 height 17
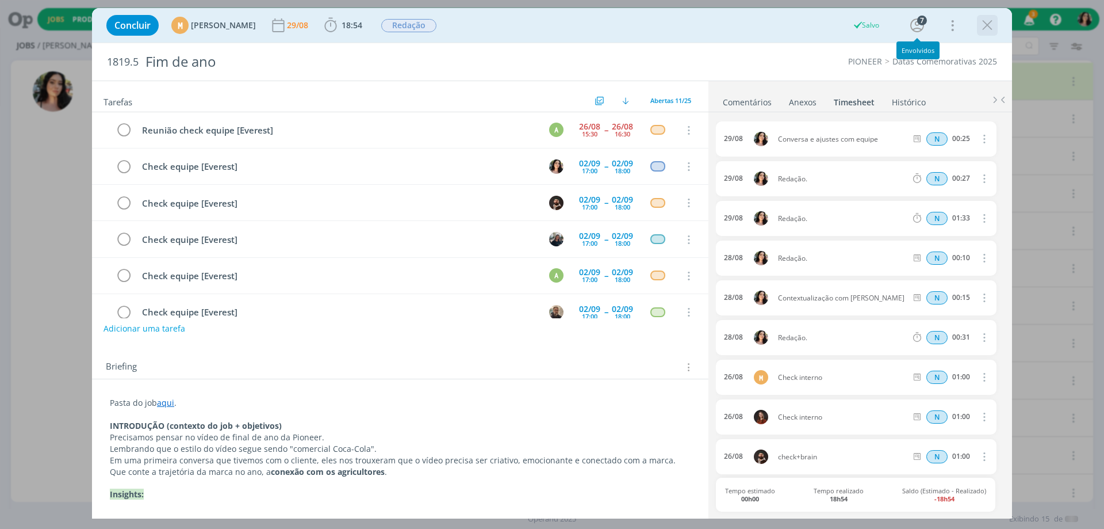
click at [985, 29] on icon "dialog" at bounding box center [987, 25] width 17 height 17
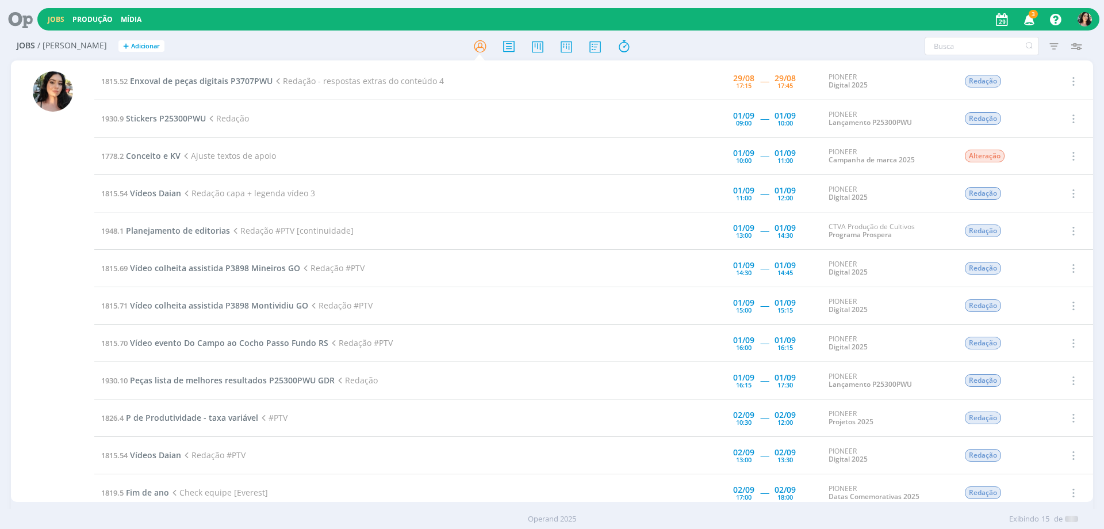
click at [990, 16] on div at bounding box center [552, 264] width 1104 height 529
click at [28, 16] on icon at bounding box center [17, 19] width 24 height 22
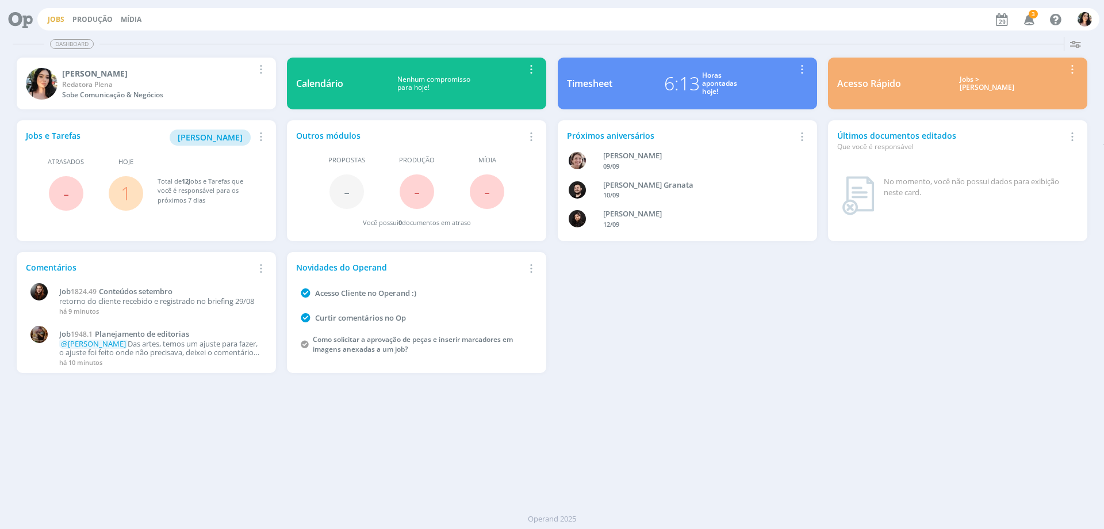
click at [54, 15] on link "Jobs" at bounding box center [56, 19] width 17 height 10
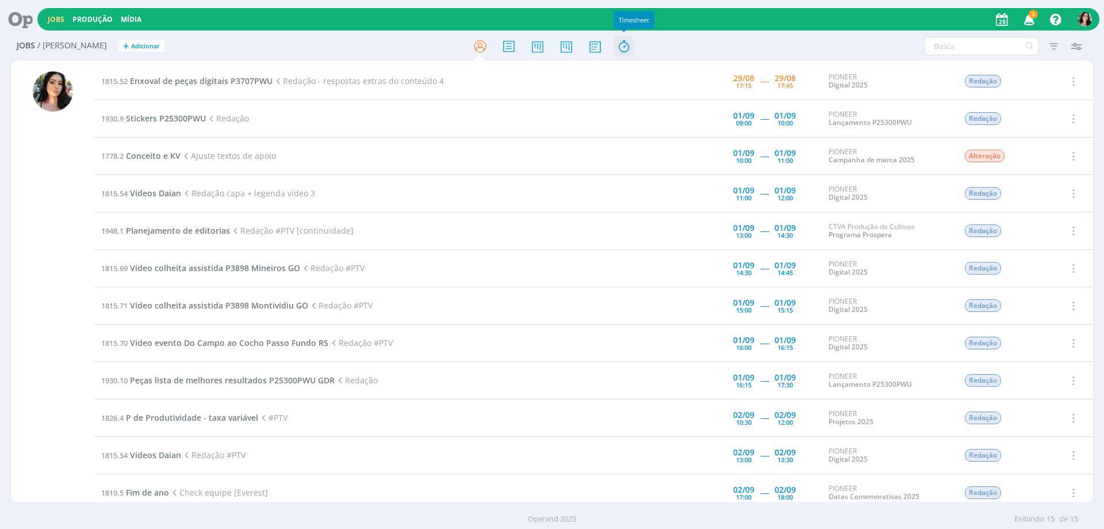
click at [619, 49] on icon at bounding box center [624, 46] width 21 height 22
